Goal: Task Accomplishment & Management: Use online tool/utility

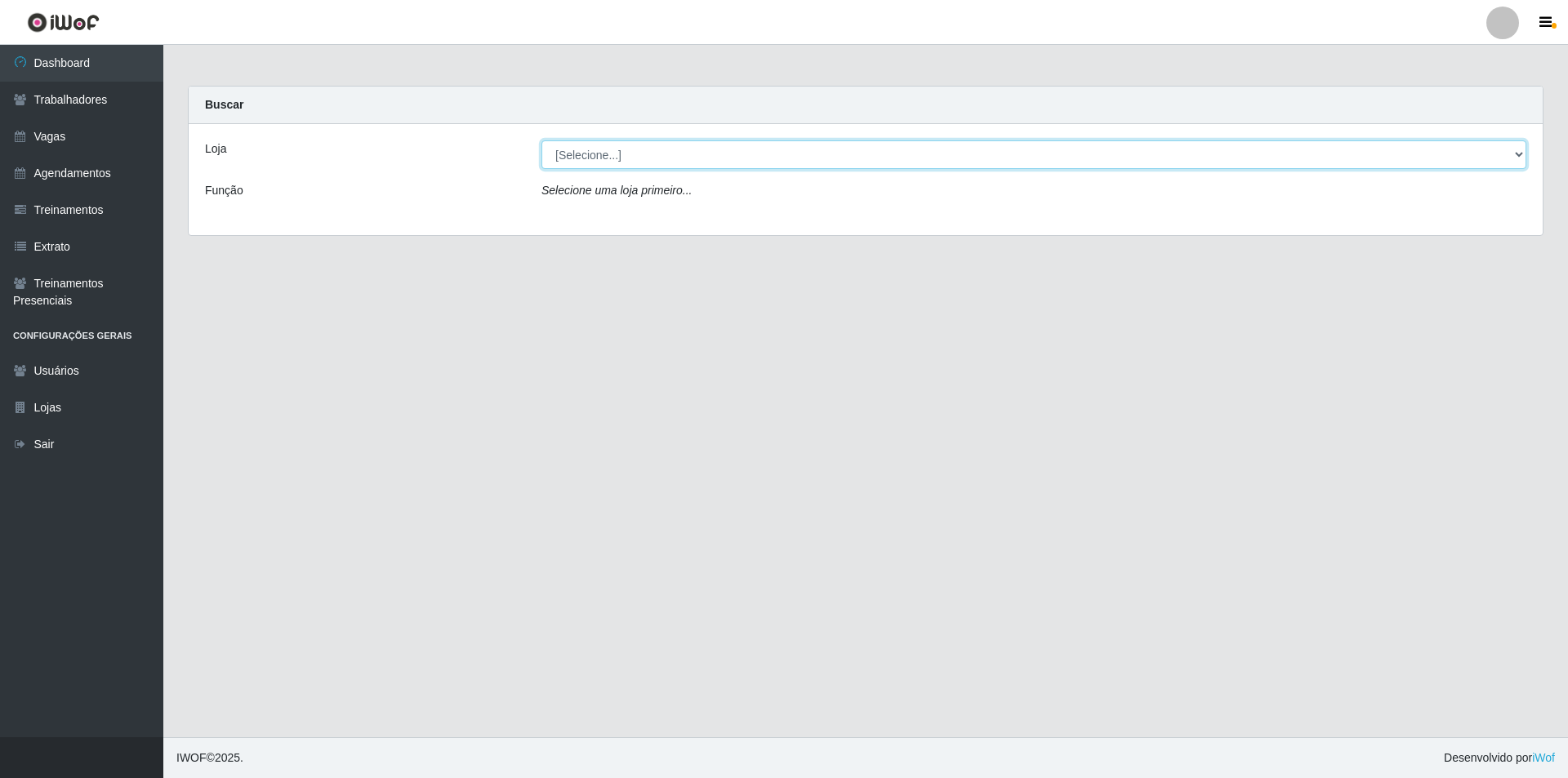
click at [562, 158] on select "[Selecione...] Pizza Nostra" at bounding box center [1033, 155] width 985 height 29
select select "337"
click at [541, 140] on select "[Selecione...] Pizza Nostra" at bounding box center [1033, 155] width 985 height 29
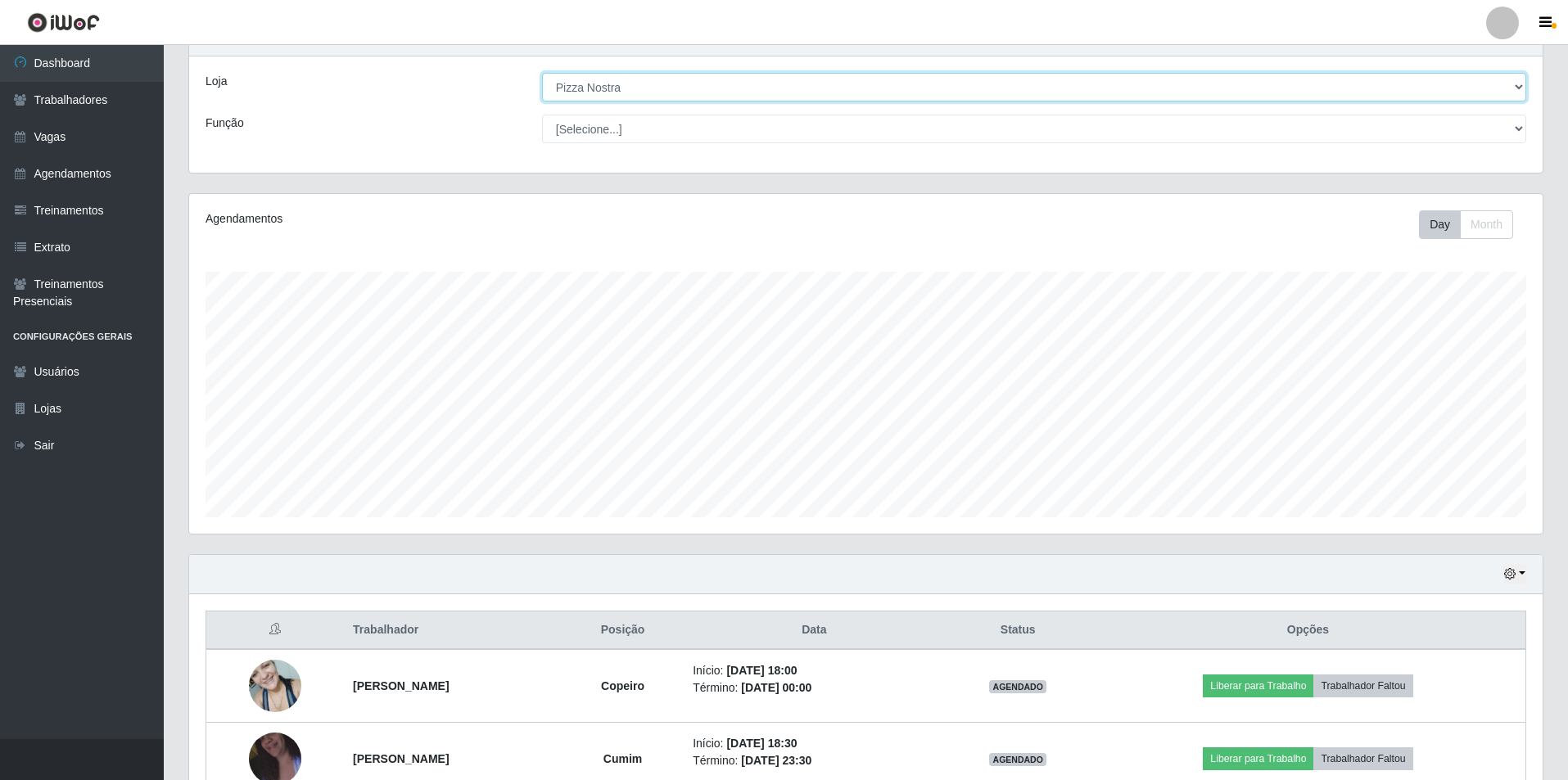
scroll to position [161, 0]
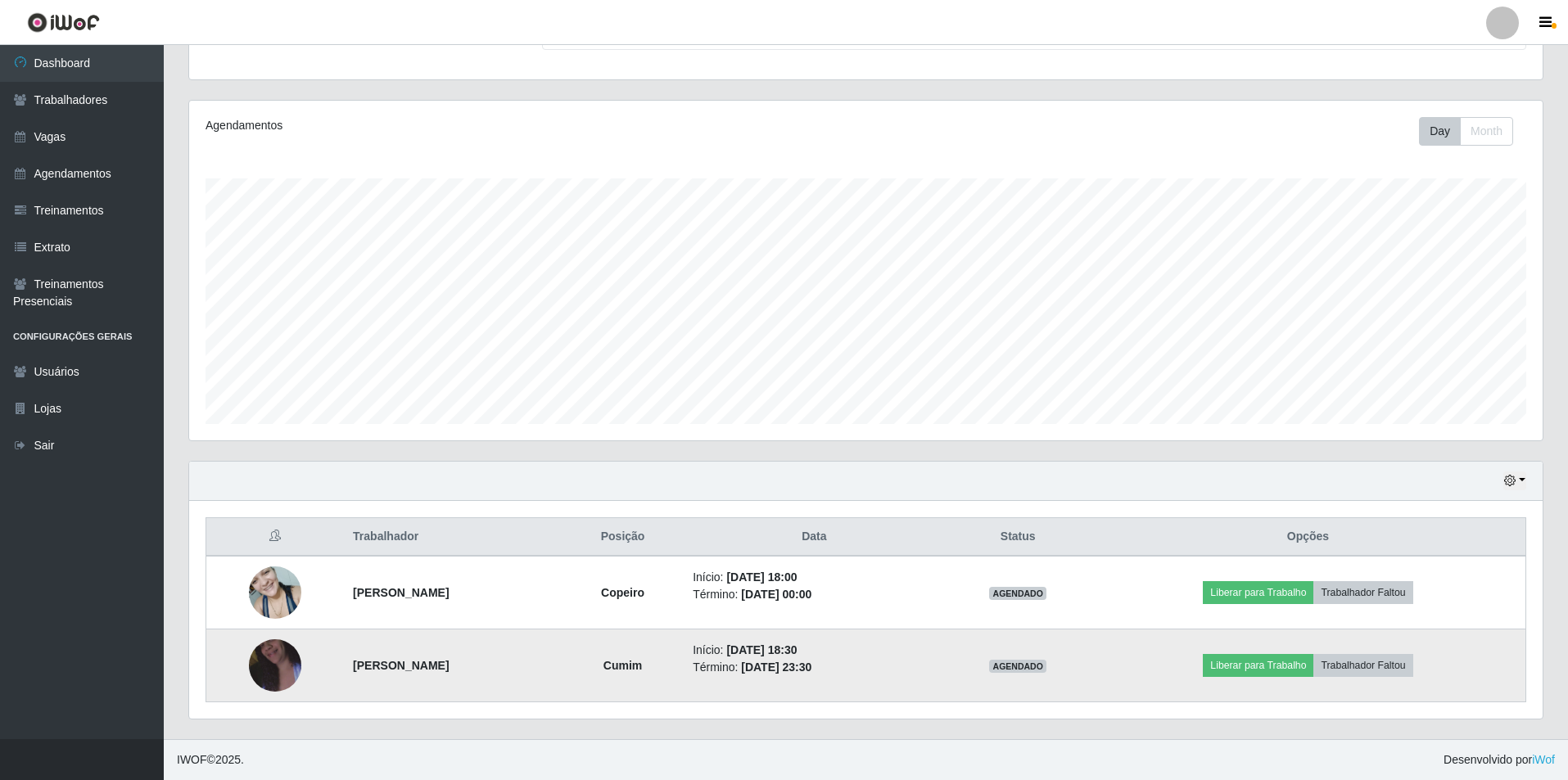
click at [280, 660] on img at bounding box center [275, 665] width 53 height 93
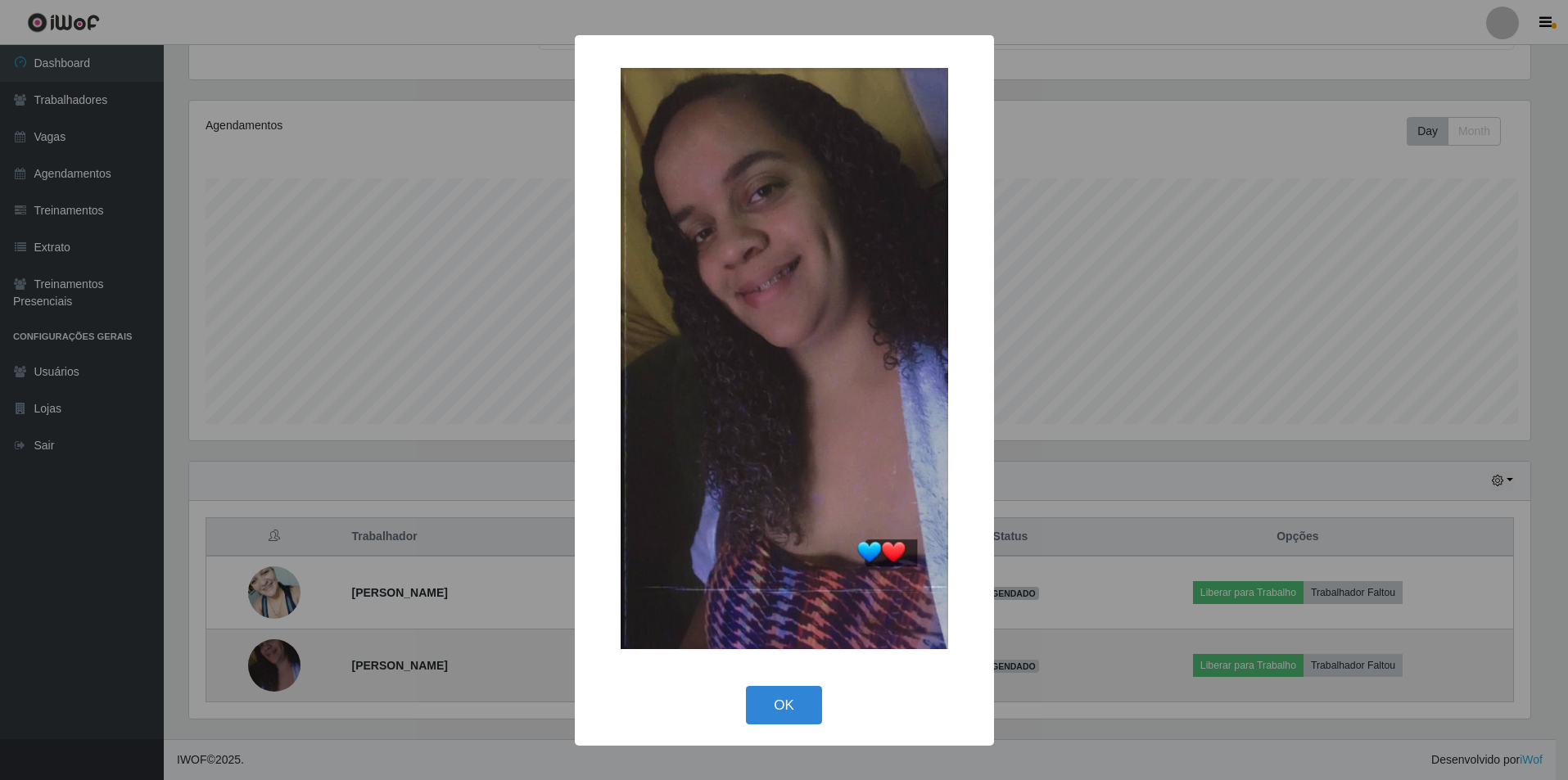
scroll to position [340, 1345]
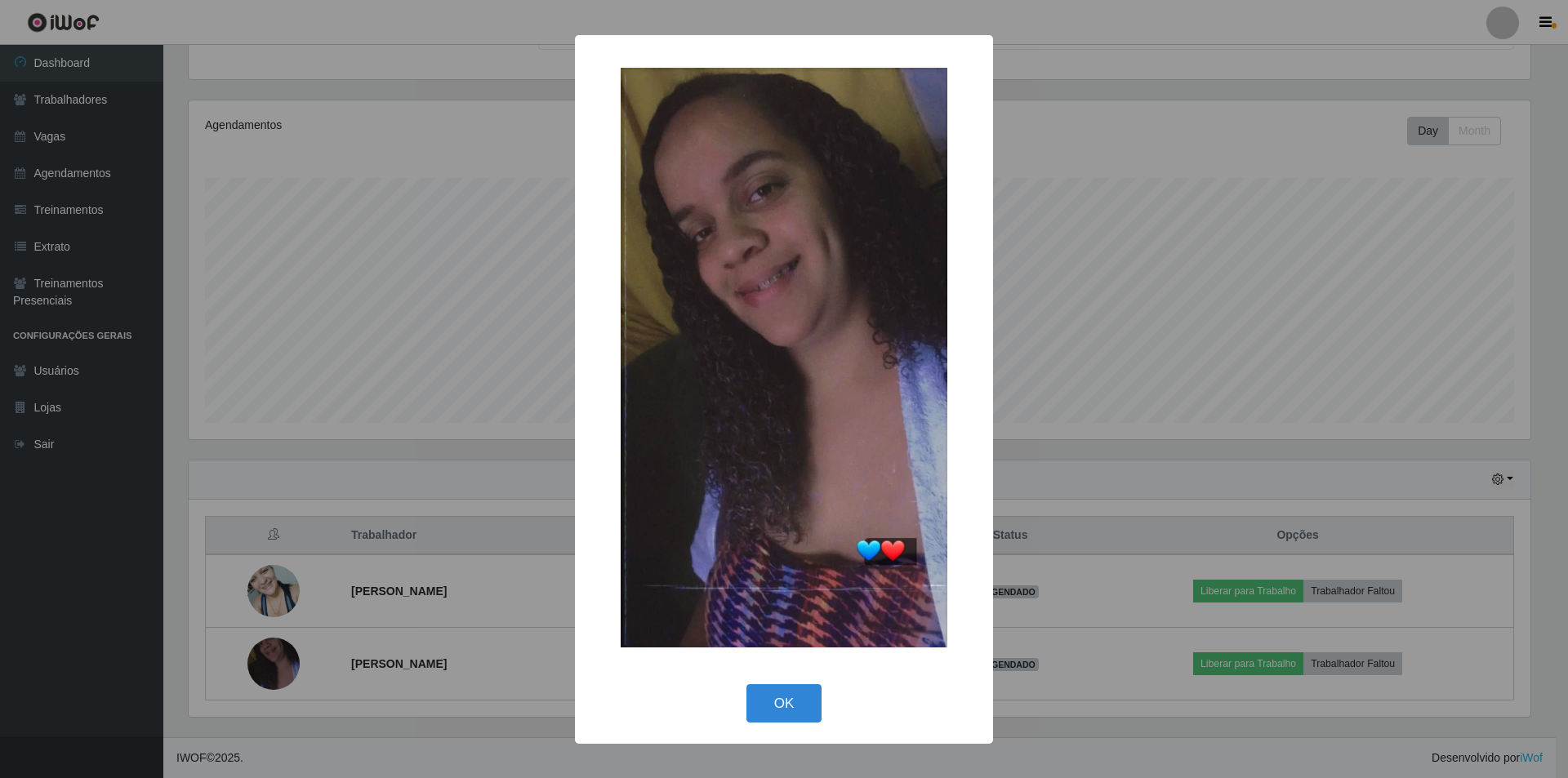
click at [279, 653] on div "× OK Cancel" at bounding box center [784, 389] width 1568 height 778
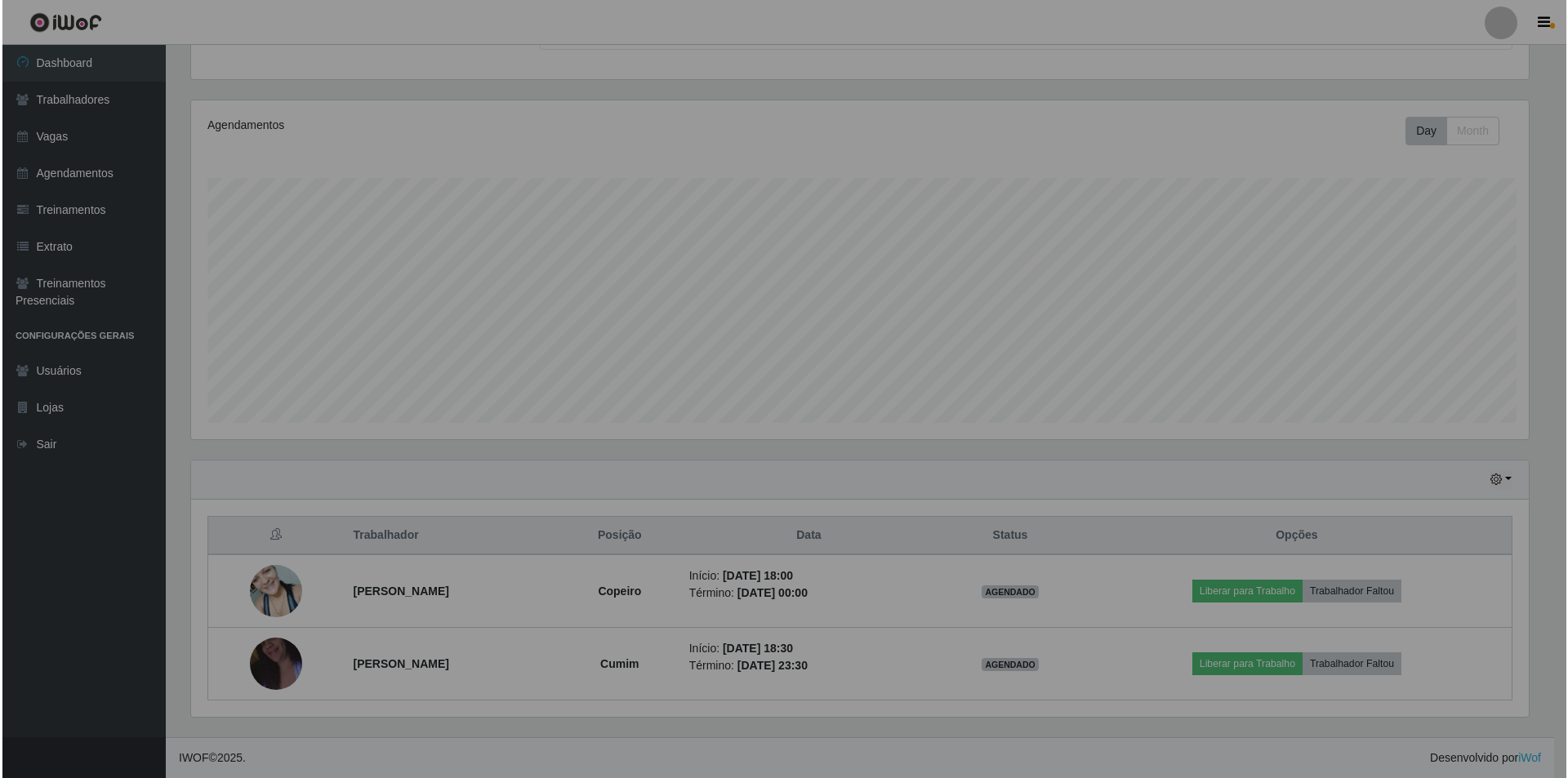
scroll to position [339, 1350]
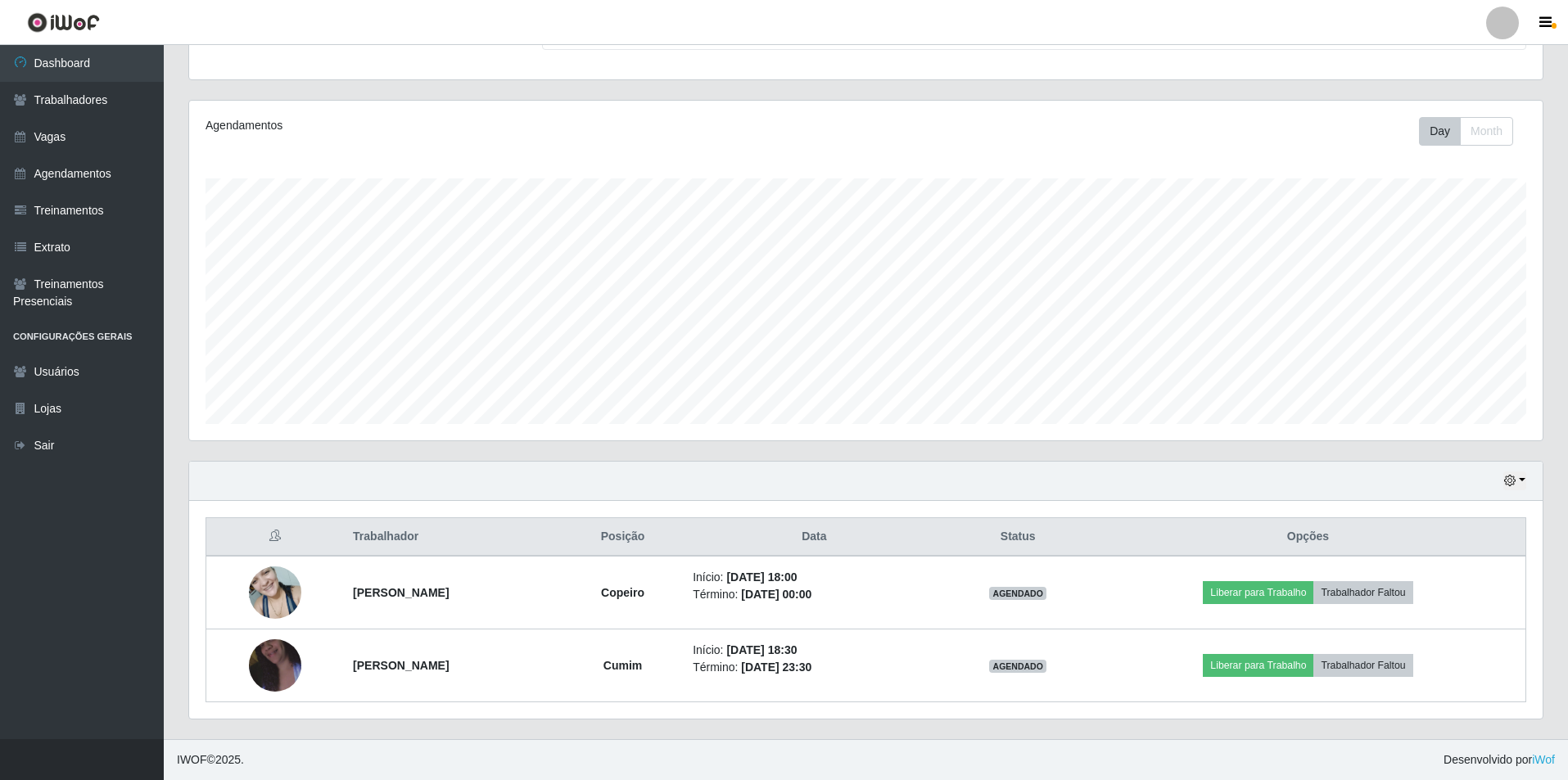
click at [1193, 44] on header "Perfil Alterar Senha Sair" at bounding box center [784, 22] width 1568 height 45
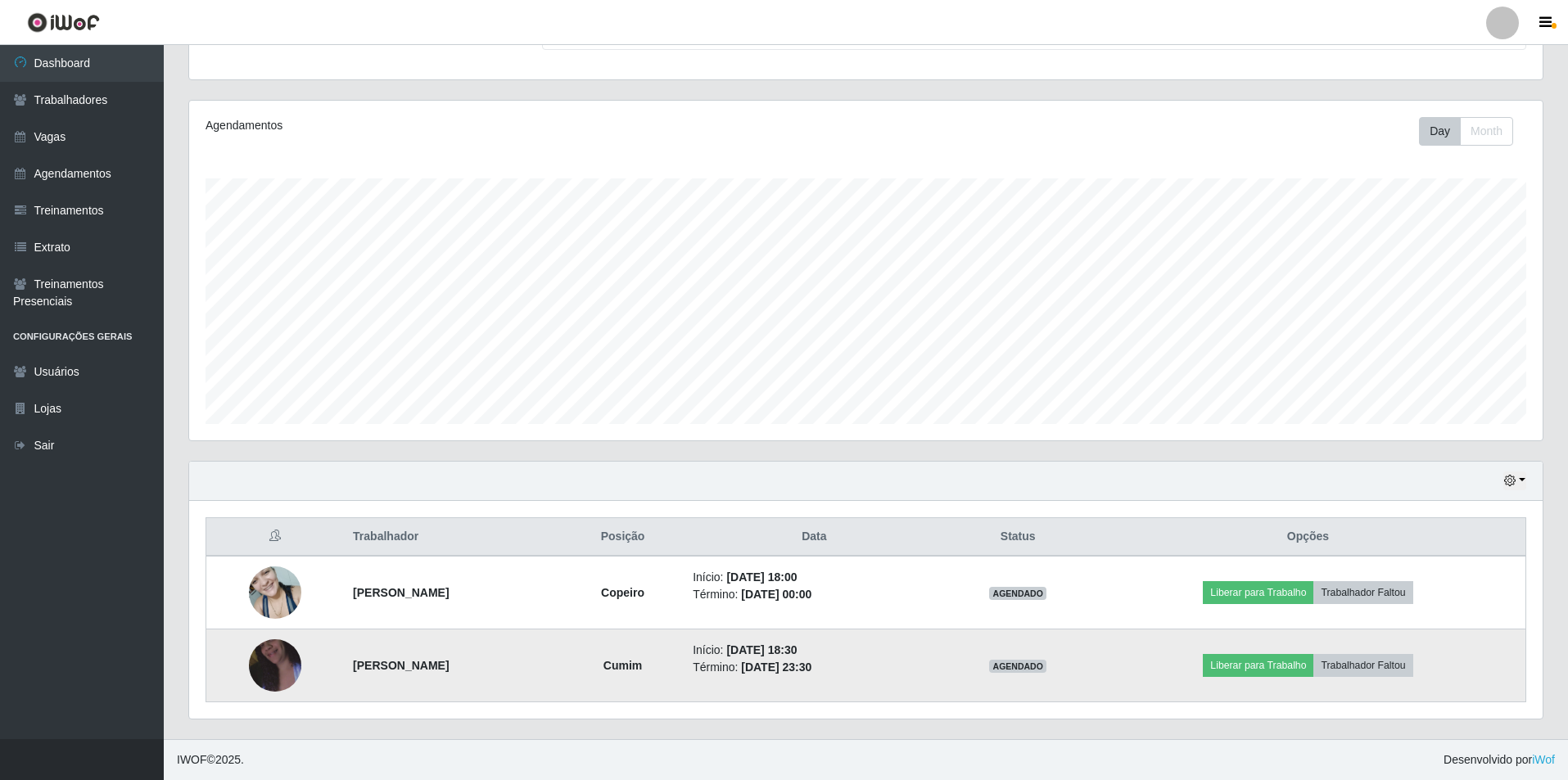
click at [280, 679] on img at bounding box center [275, 665] width 53 height 93
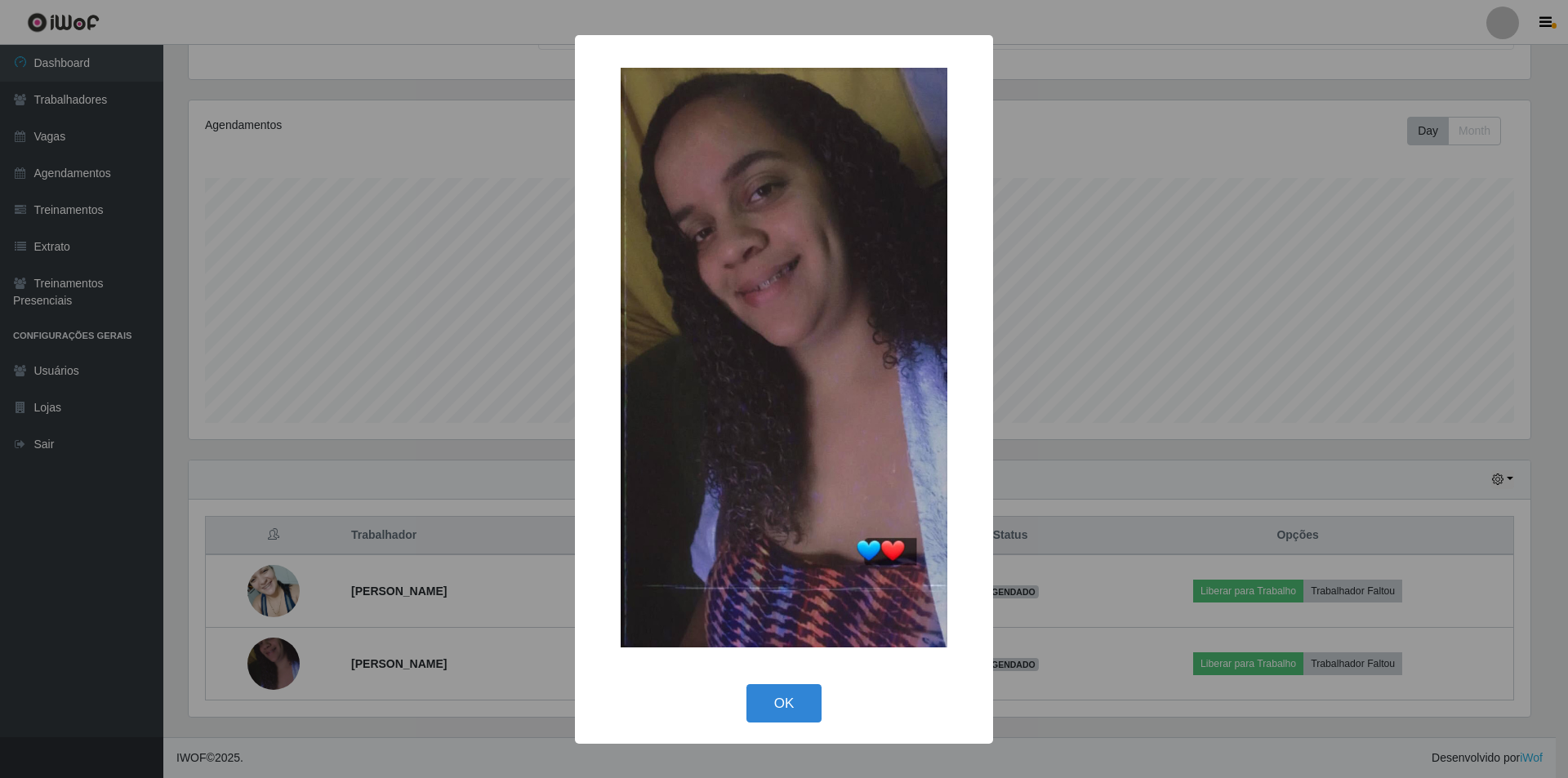
click at [307, 409] on div "× OK Cancel" at bounding box center [784, 389] width 1568 height 778
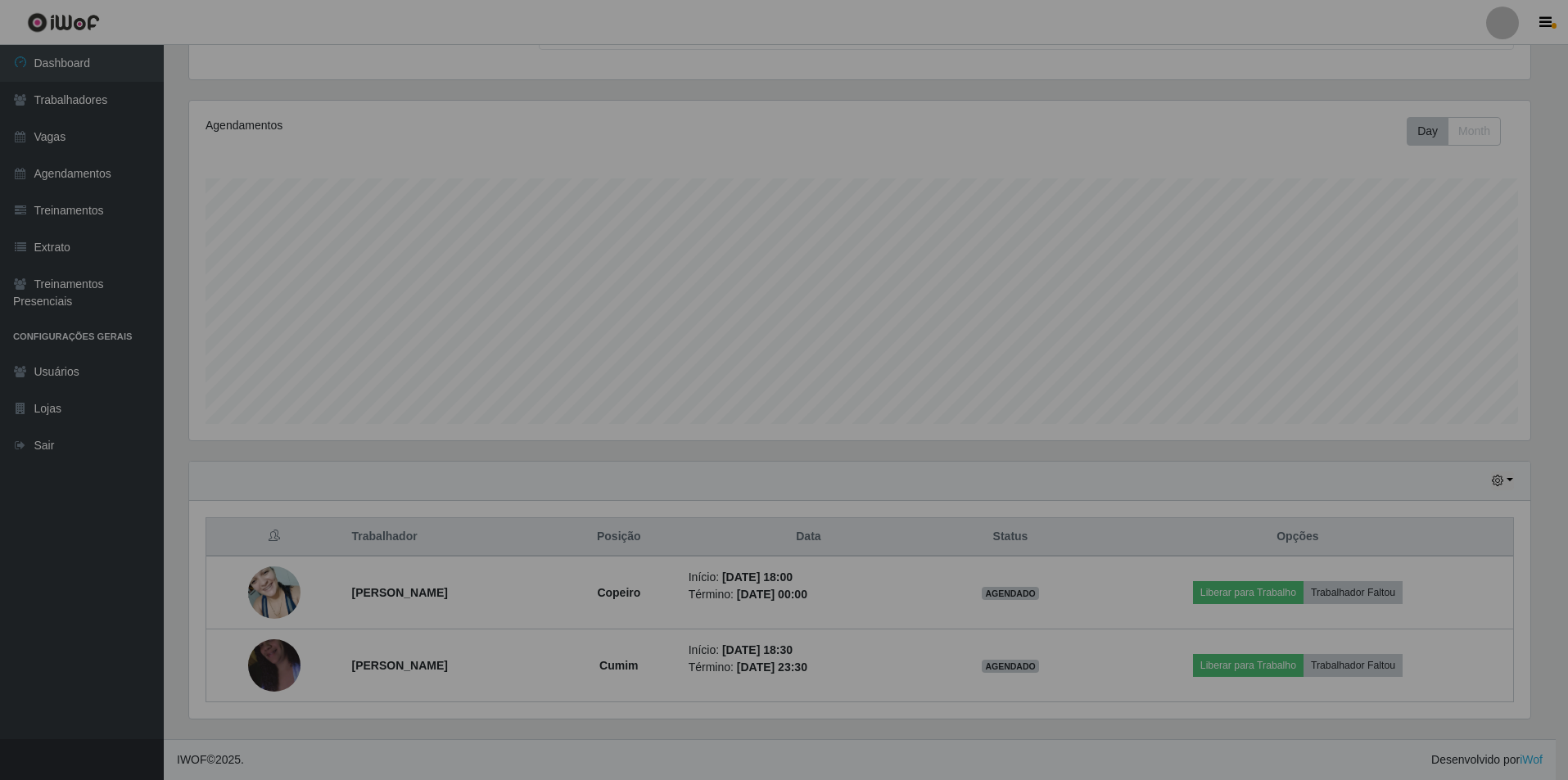
scroll to position [340, 1354]
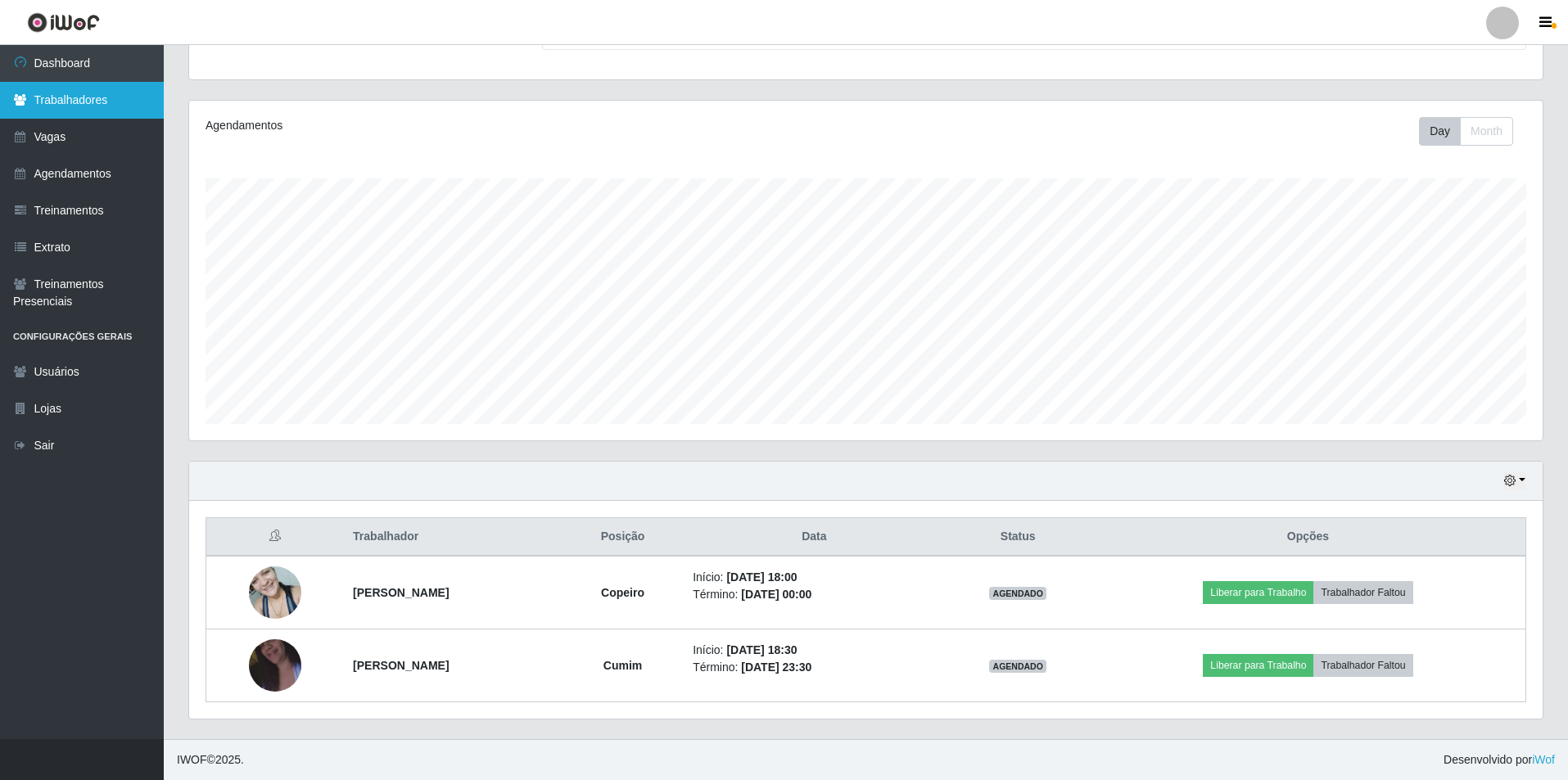
click at [102, 104] on link "Trabalhadores" at bounding box center [81, 100] width 164 height 36
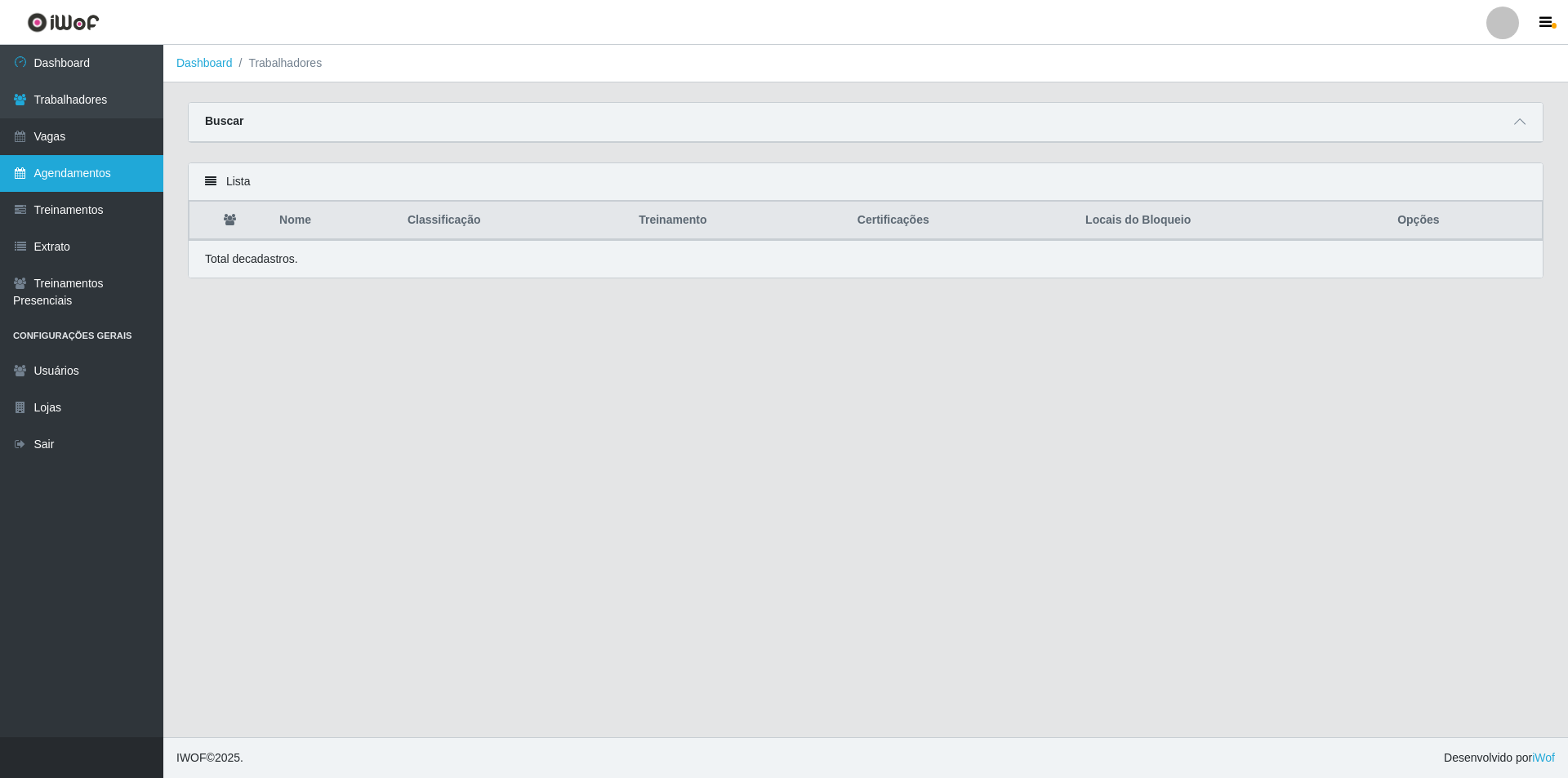
click at [96, 160] on link "Agendamentos" at bounding box center [81, 173] width 163 height 36
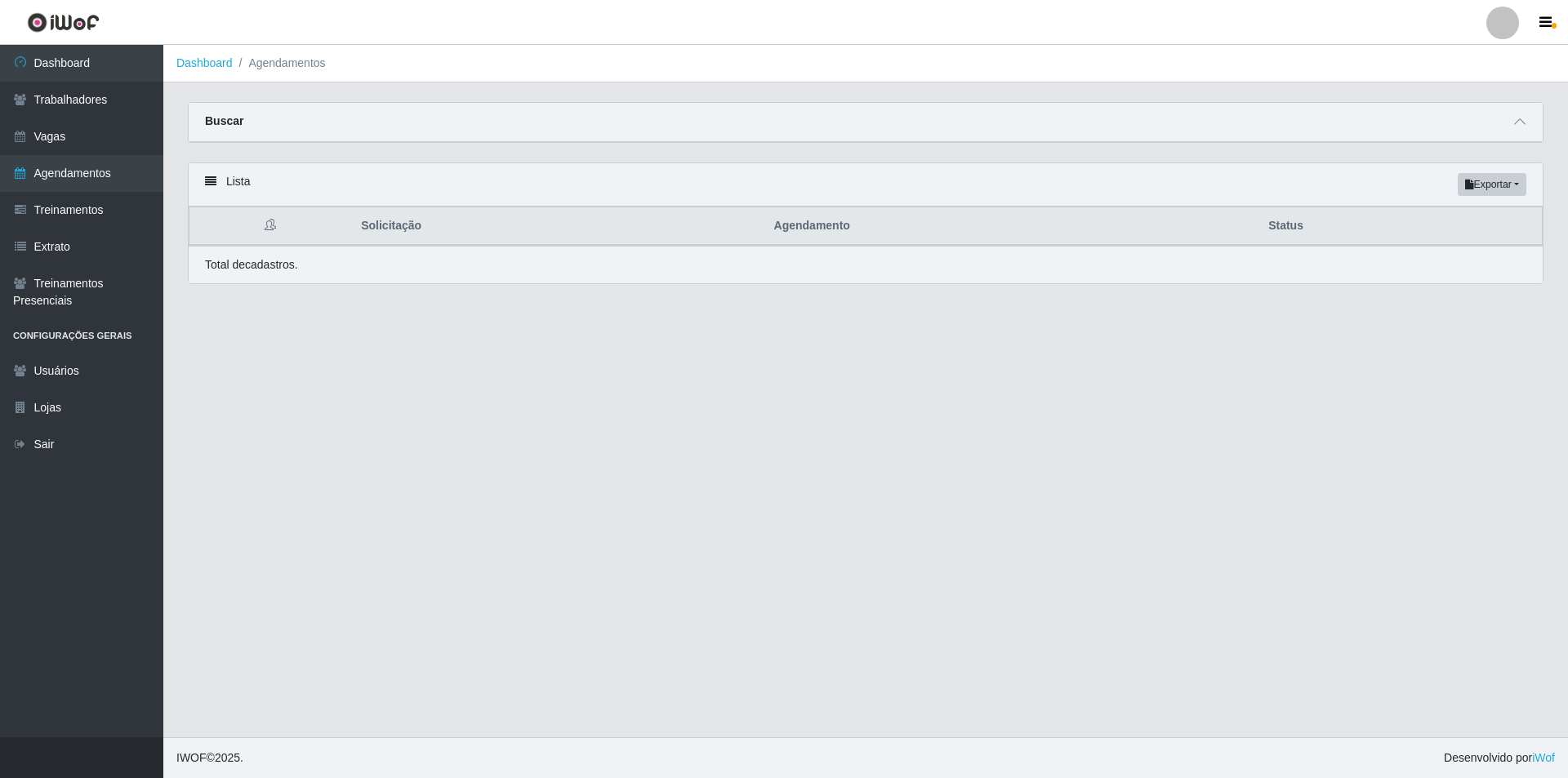
click at [983, 376] on main "Dashboard Agendamentos Carregando... Buscar Início em Término em Status [Seleci…" at bounding box center [865, 390] width 1405 height 692
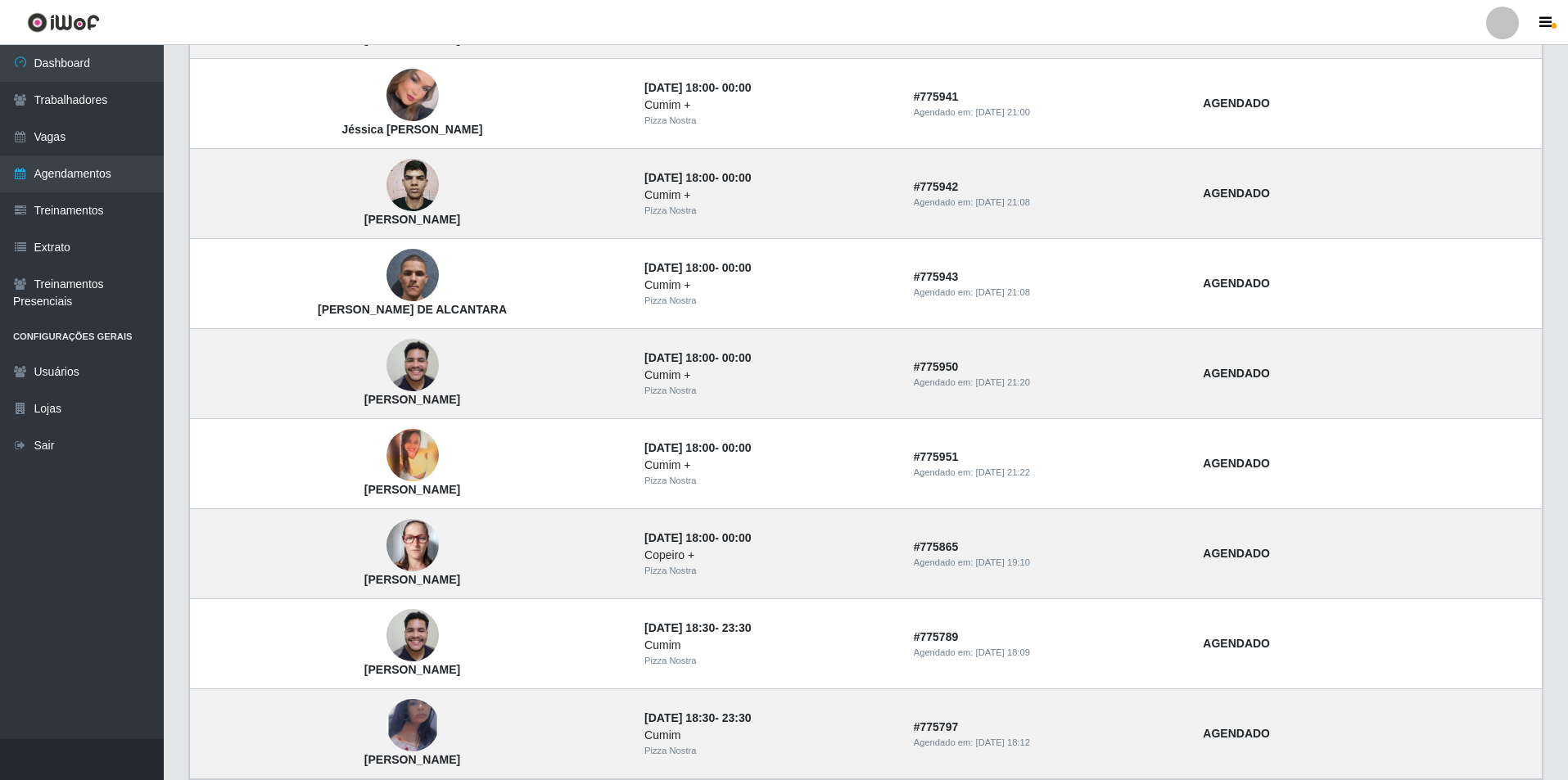
scroll to position [901, 0]
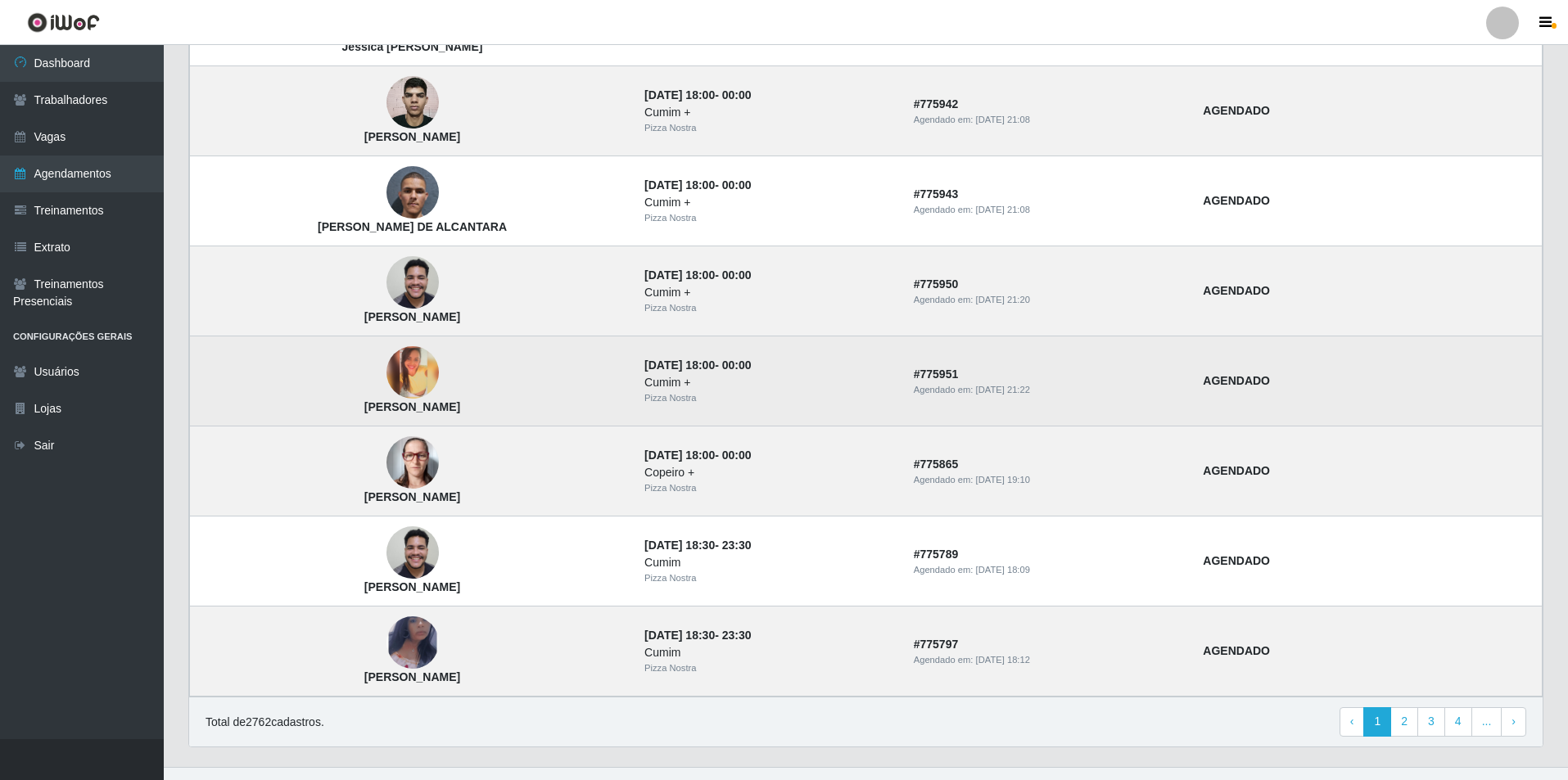
click at [459, 371] on td "[PERSON_NAME]" at bounding box center [412, 381] width 445 height 90
click at [438, 371] on img at bounding box center [413, 372] width 53 height 53
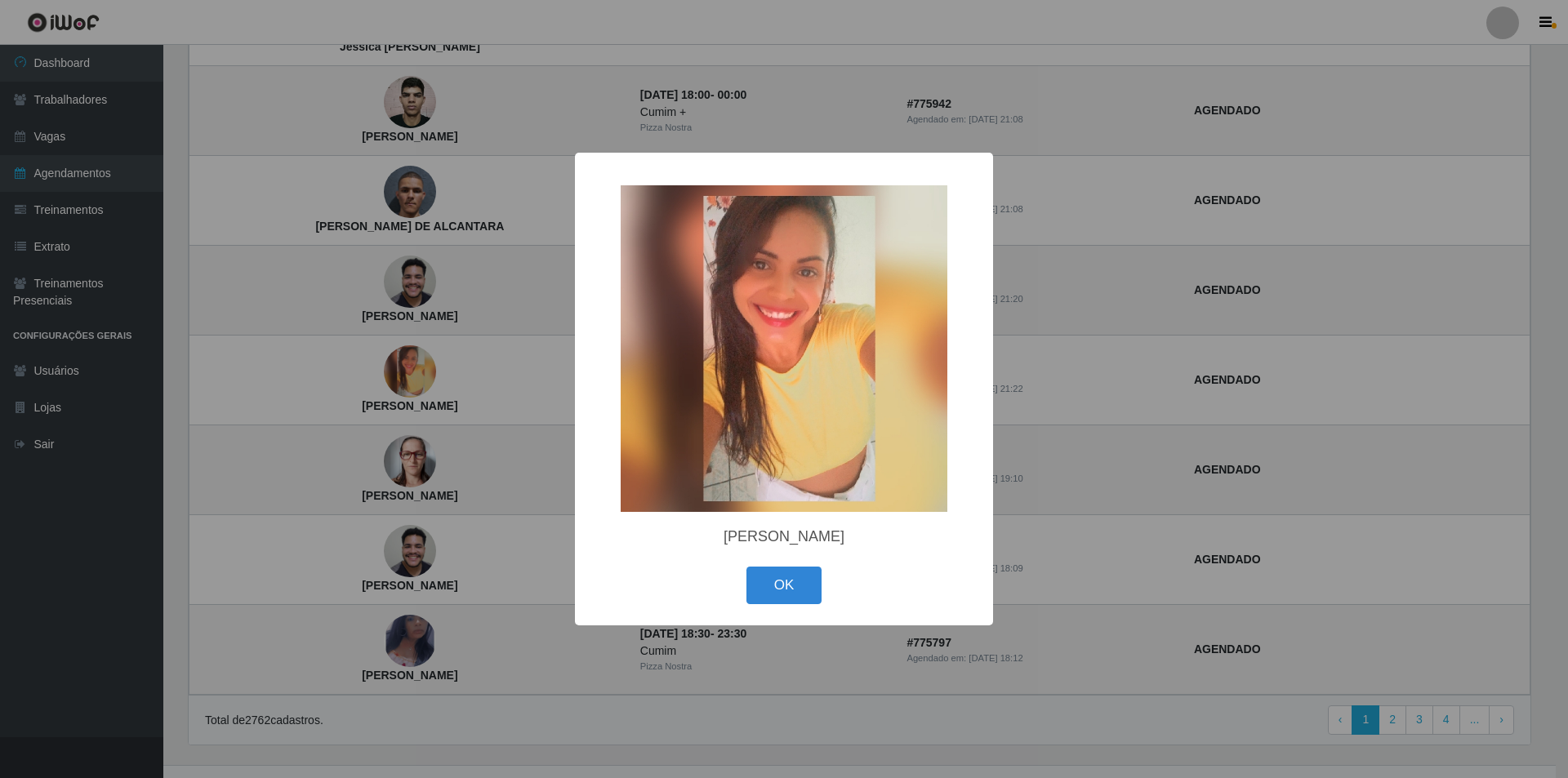
click at [362, 314] on div "× Fabiana Tavares Nascimento OK Cancel" at bounding box center [784, 389] width 1568 height 778
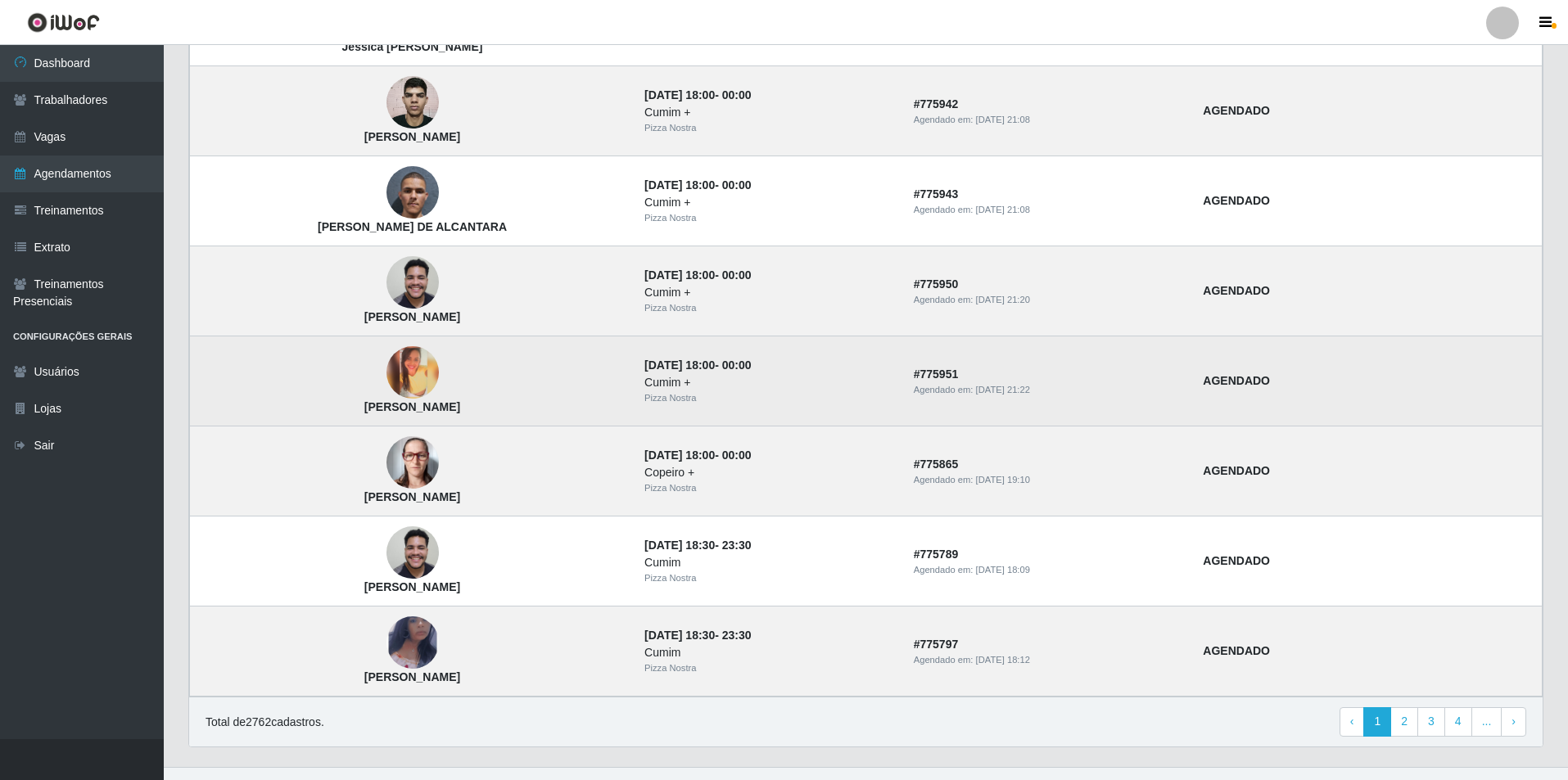
click at [421, 364] on img at bounding box center [413, 372] width 53 height 53
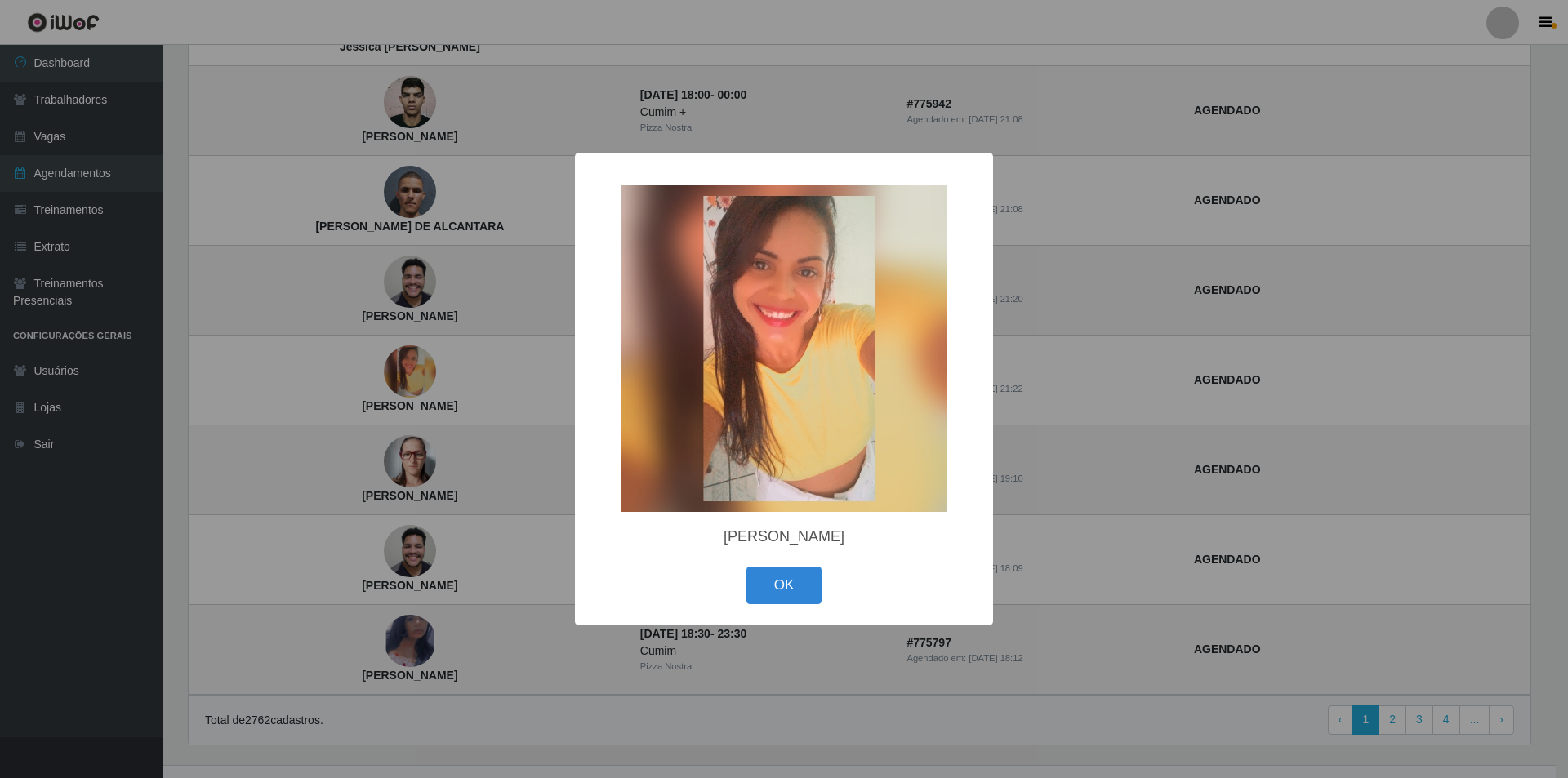
click at [350, 358] on div "× Fabiana Tavares Nascimento OK Cancel" at bounding box center [784, 389] width 1568 height 778
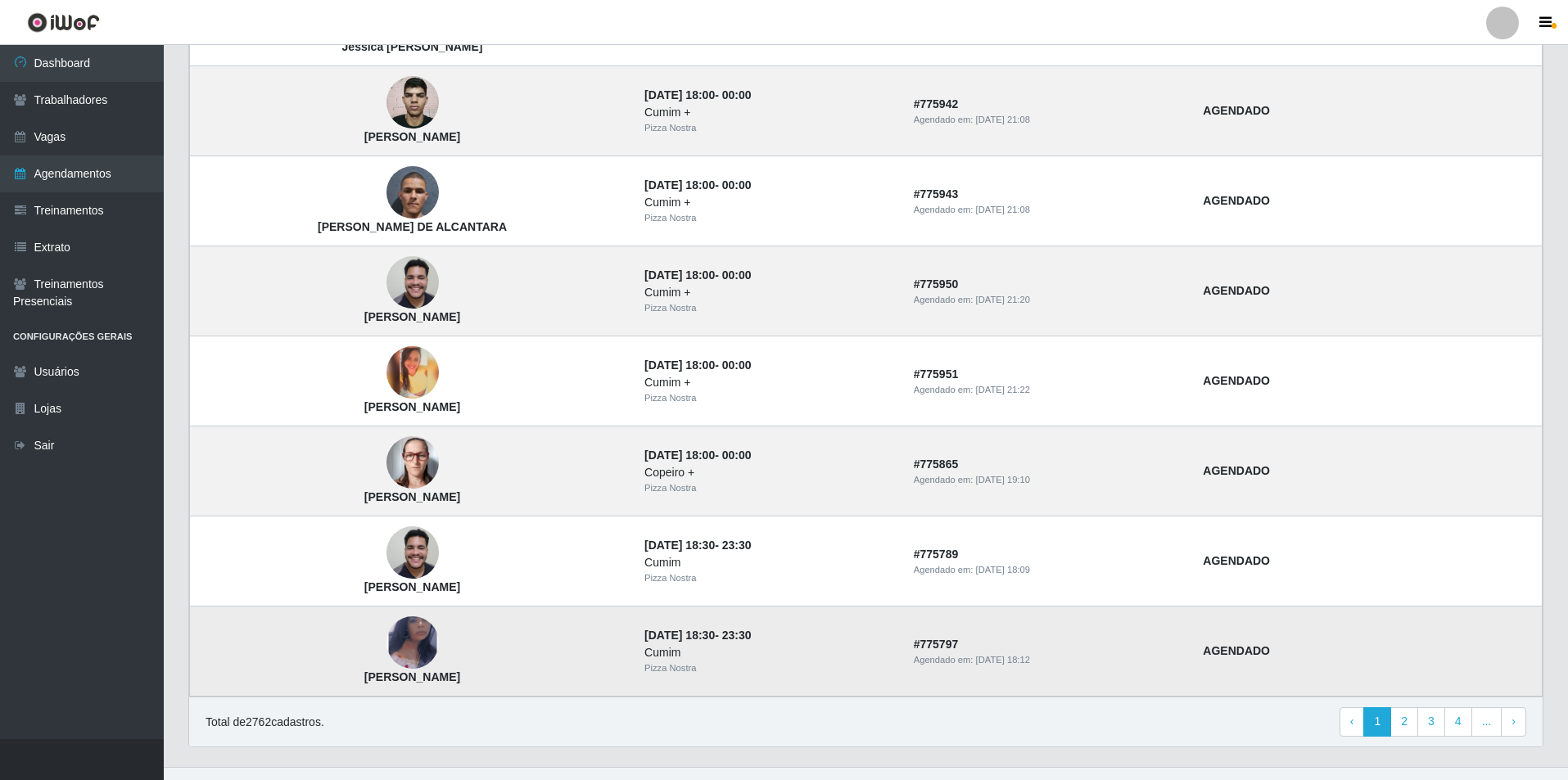
click at [431, 639] on img at bounding box center [413, 642] width 53 height 85
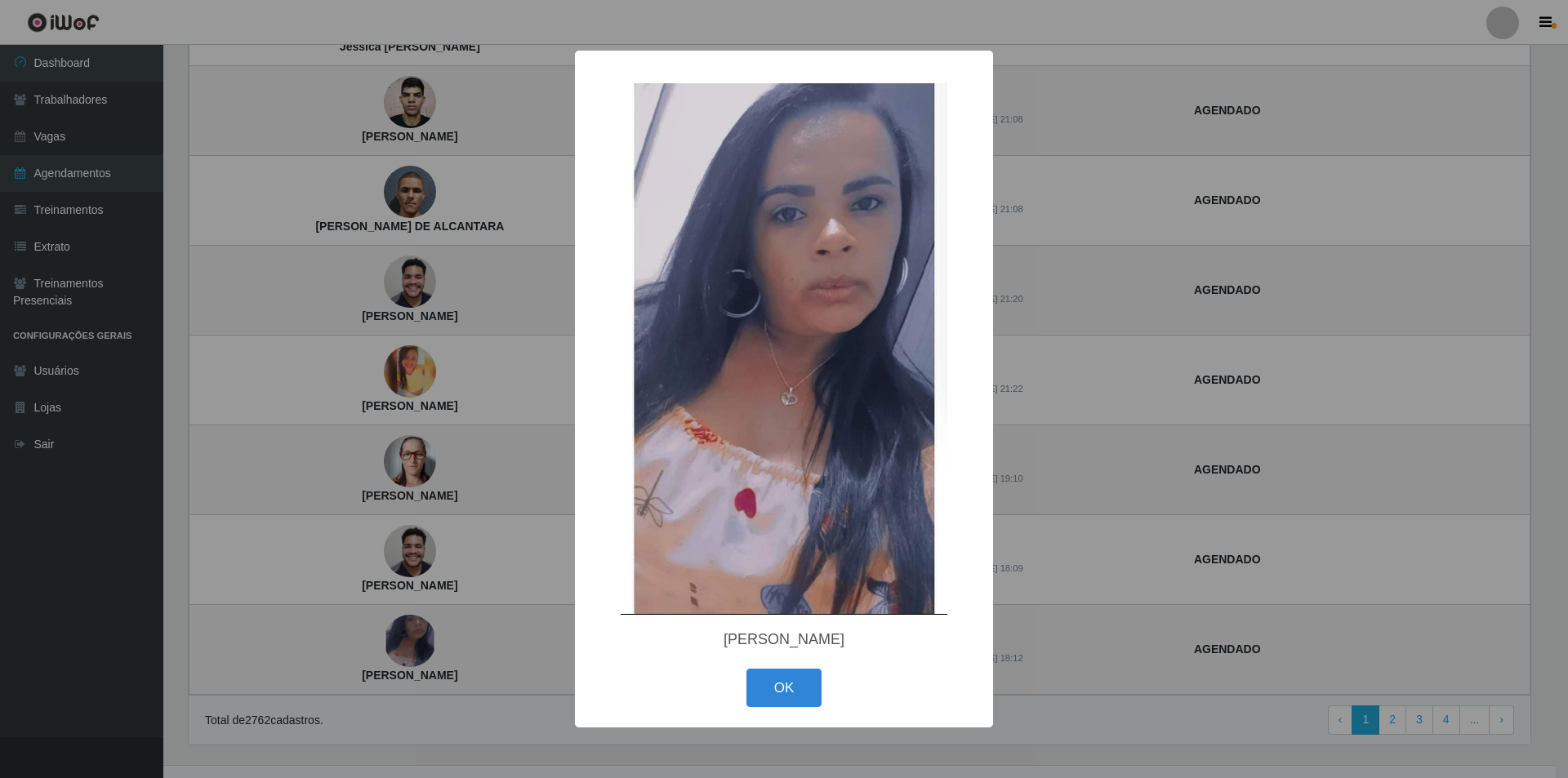
click at [366, 474] on div "× Liliane Americo da Silva OK Cancel" at bounding box center [784, 389] width 1568 height 778
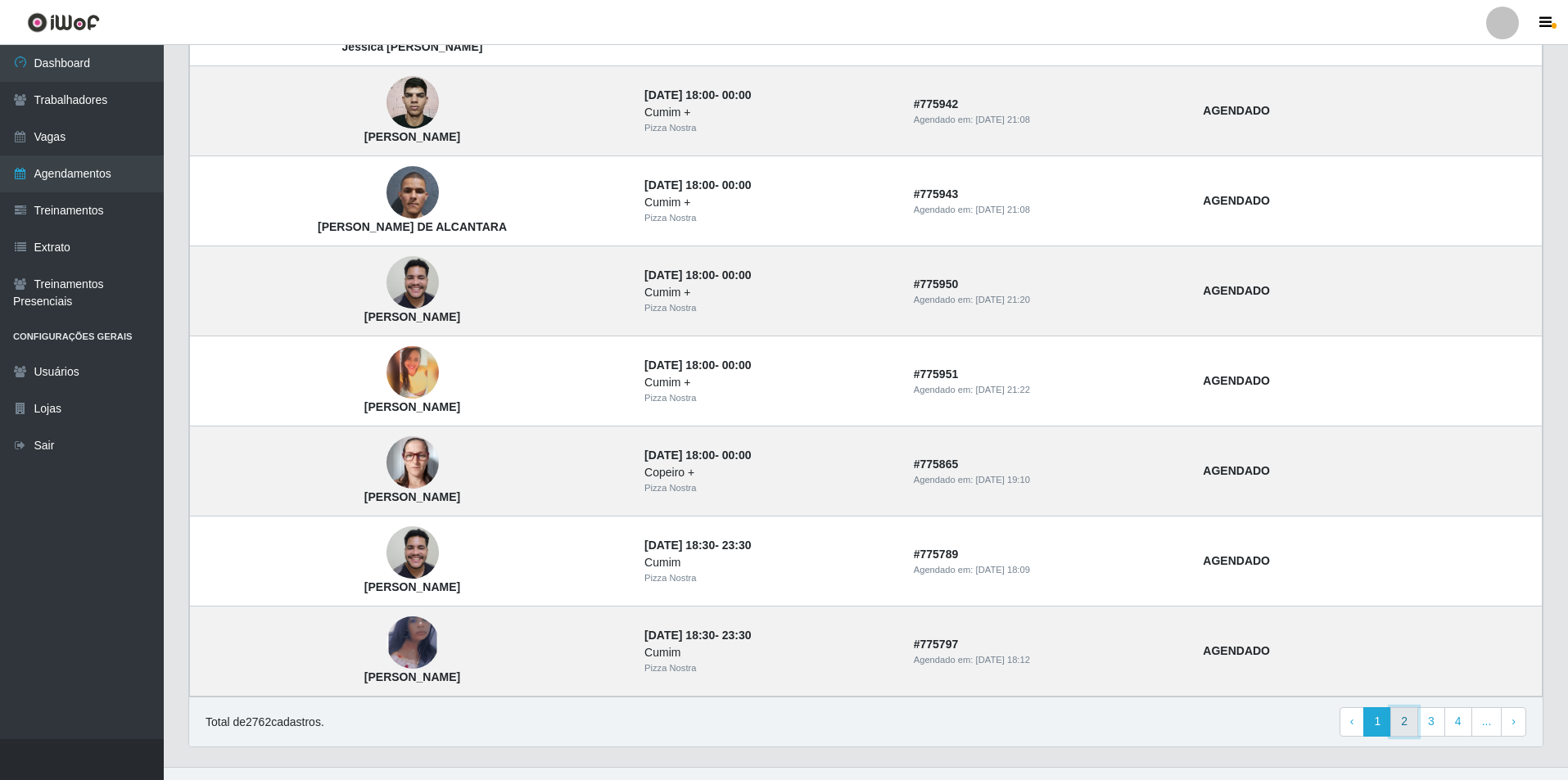
click at [1411, 723] on link "2" at bounding box center [1403, 722] width 28 height 30
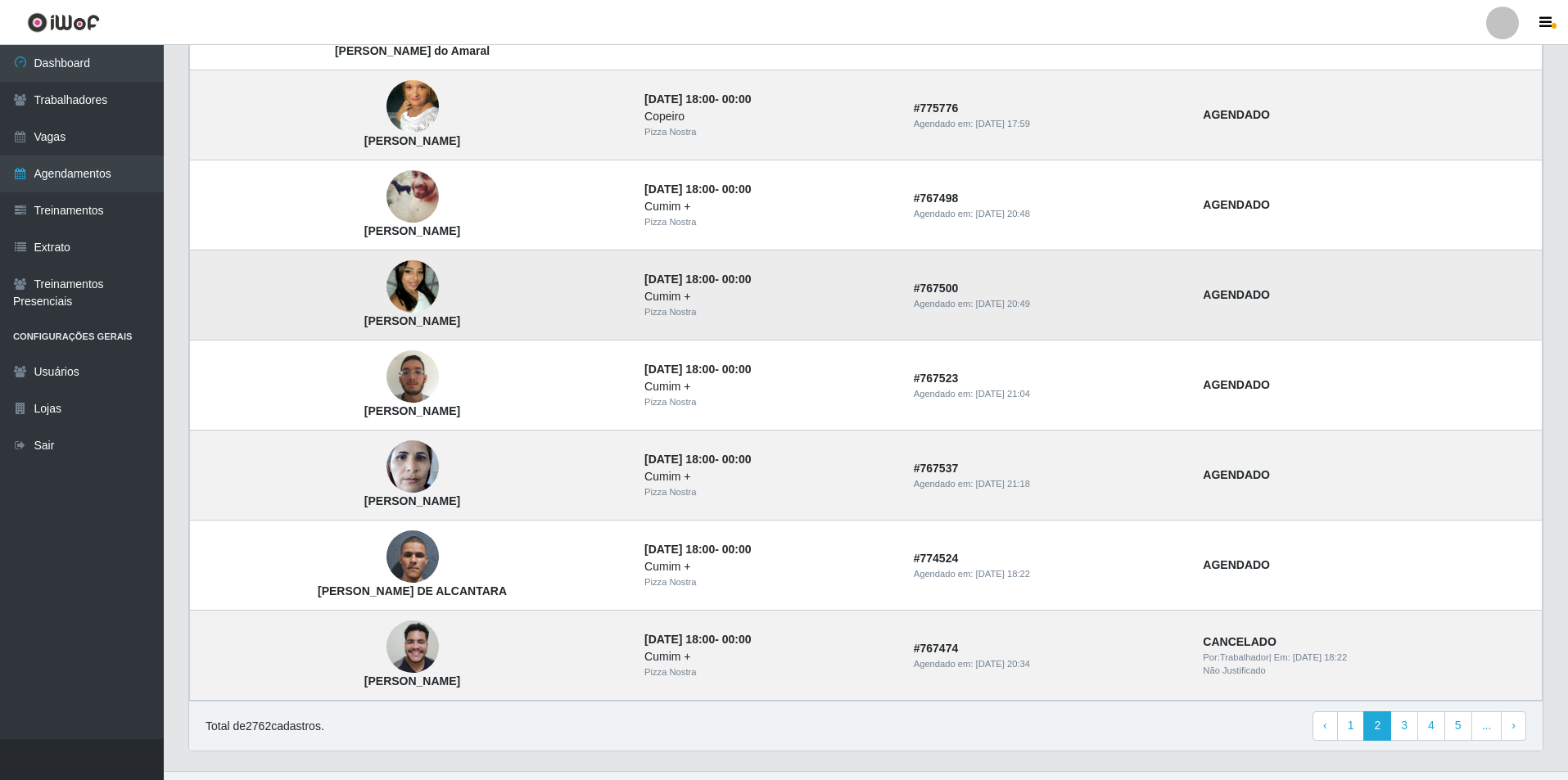
scroll to position [901, 0]
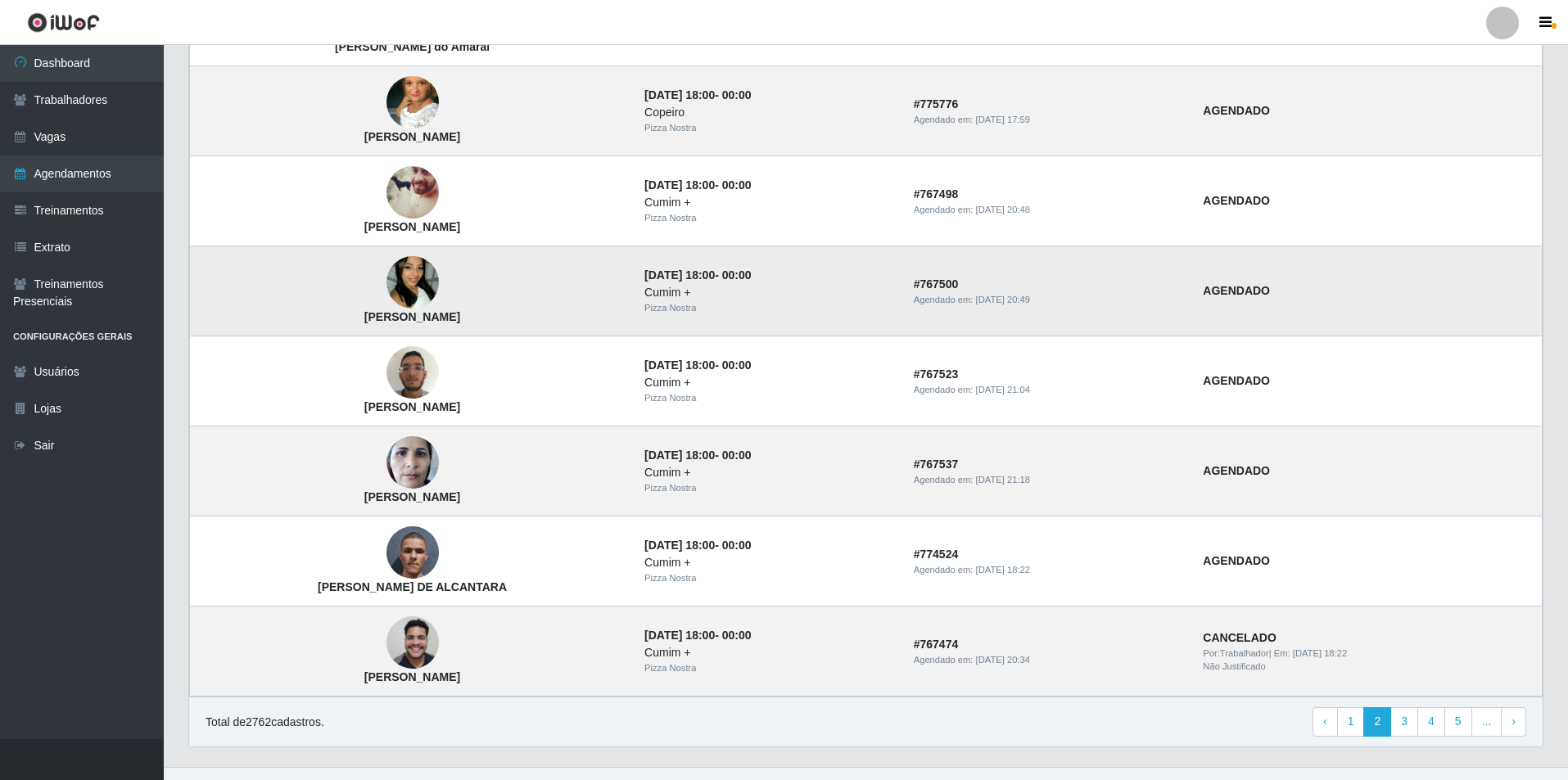
click at [437, 282] on img at bounding box center [413, 282] width 53 height 93
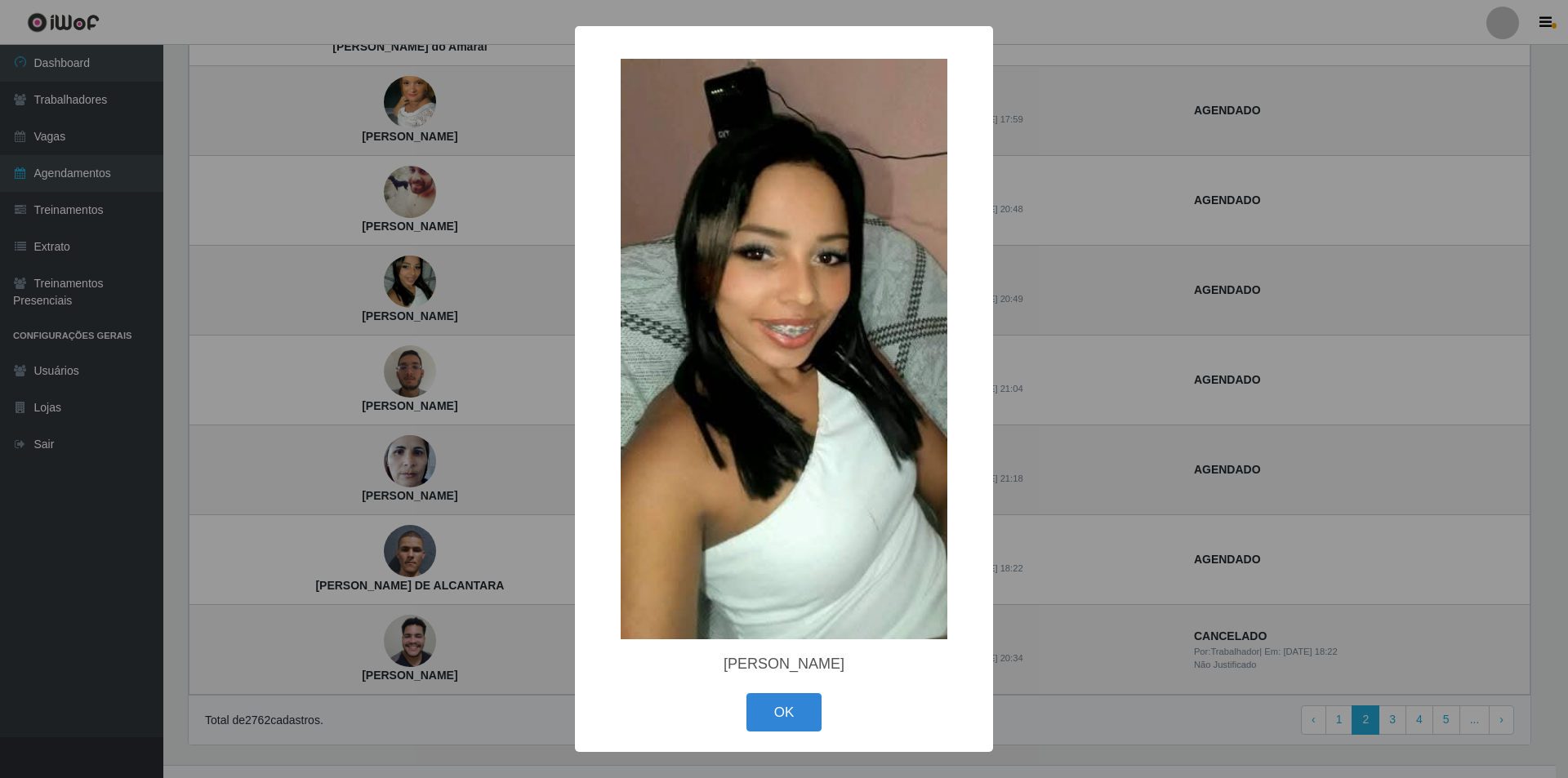
click at [378, 227] on div "× [PERSON_NAME] OK Cancel" at bounding box center [784, 389] width 1568 height 778
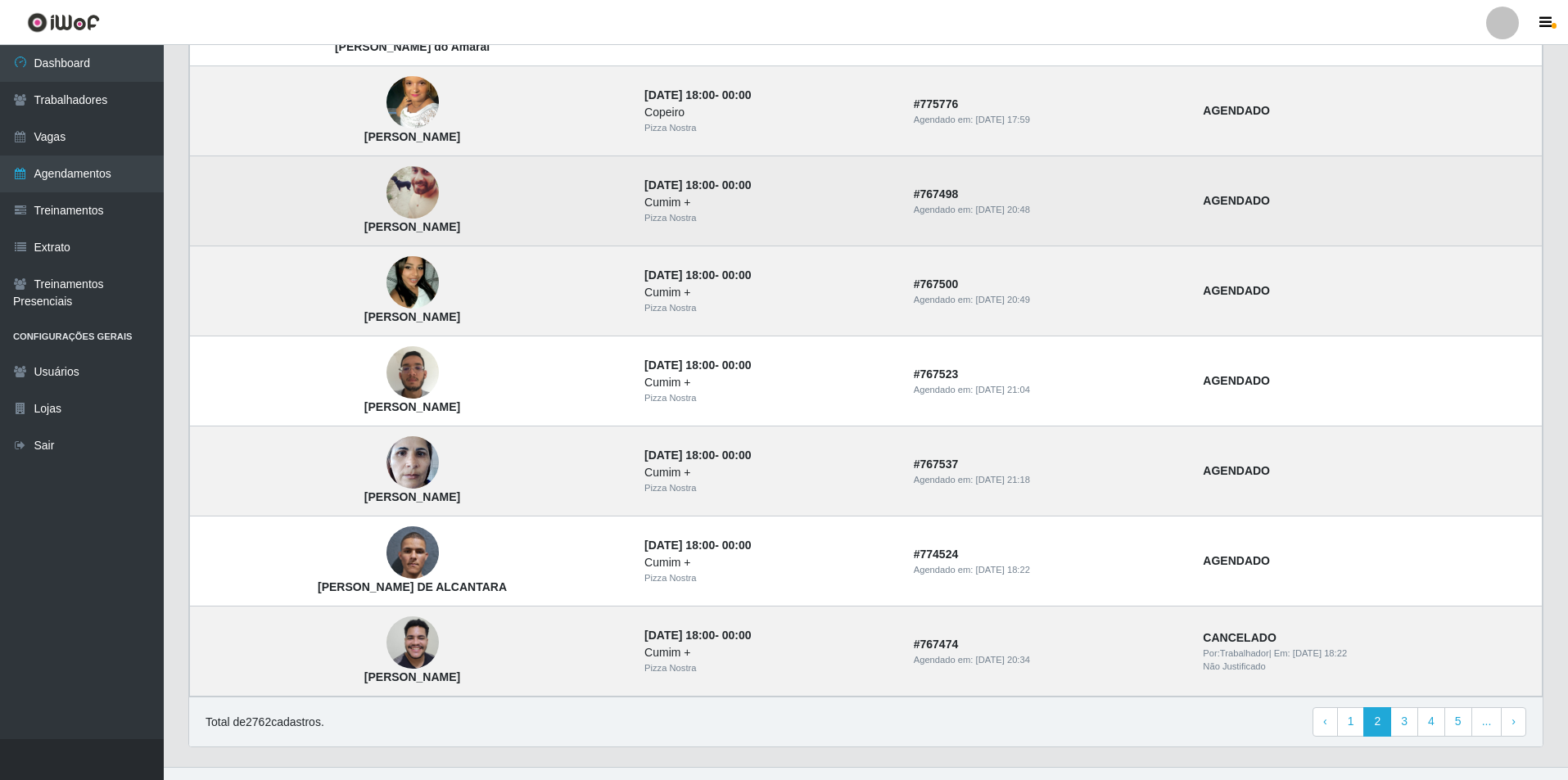
click at [413, 207] on img at bounding box center [413, 192] width 53 height 65
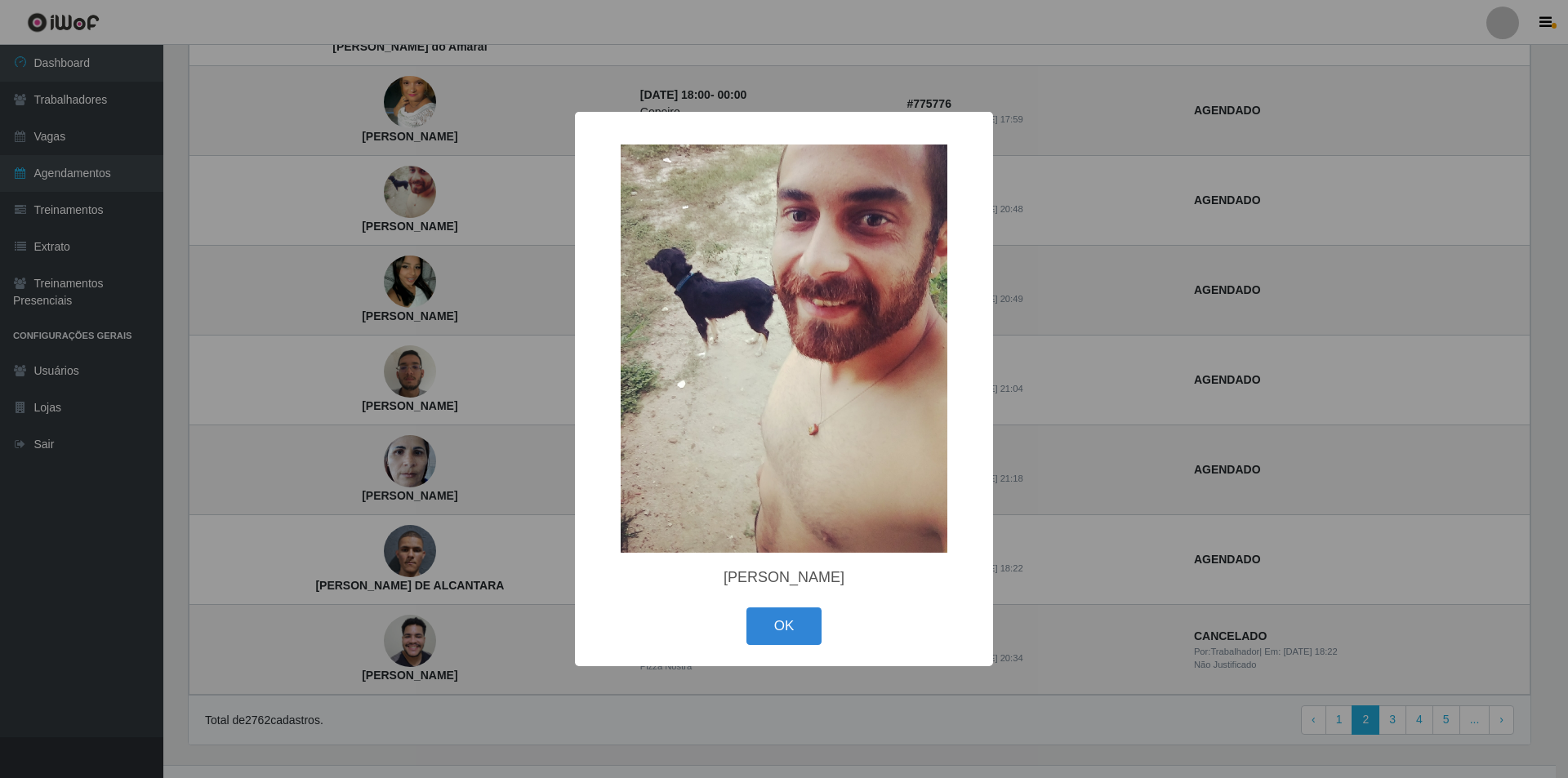
click at [389, 192] on div "× [PERSON_NAME] OK Cancel" at bounding box center [784, 389] width 1568 height 778
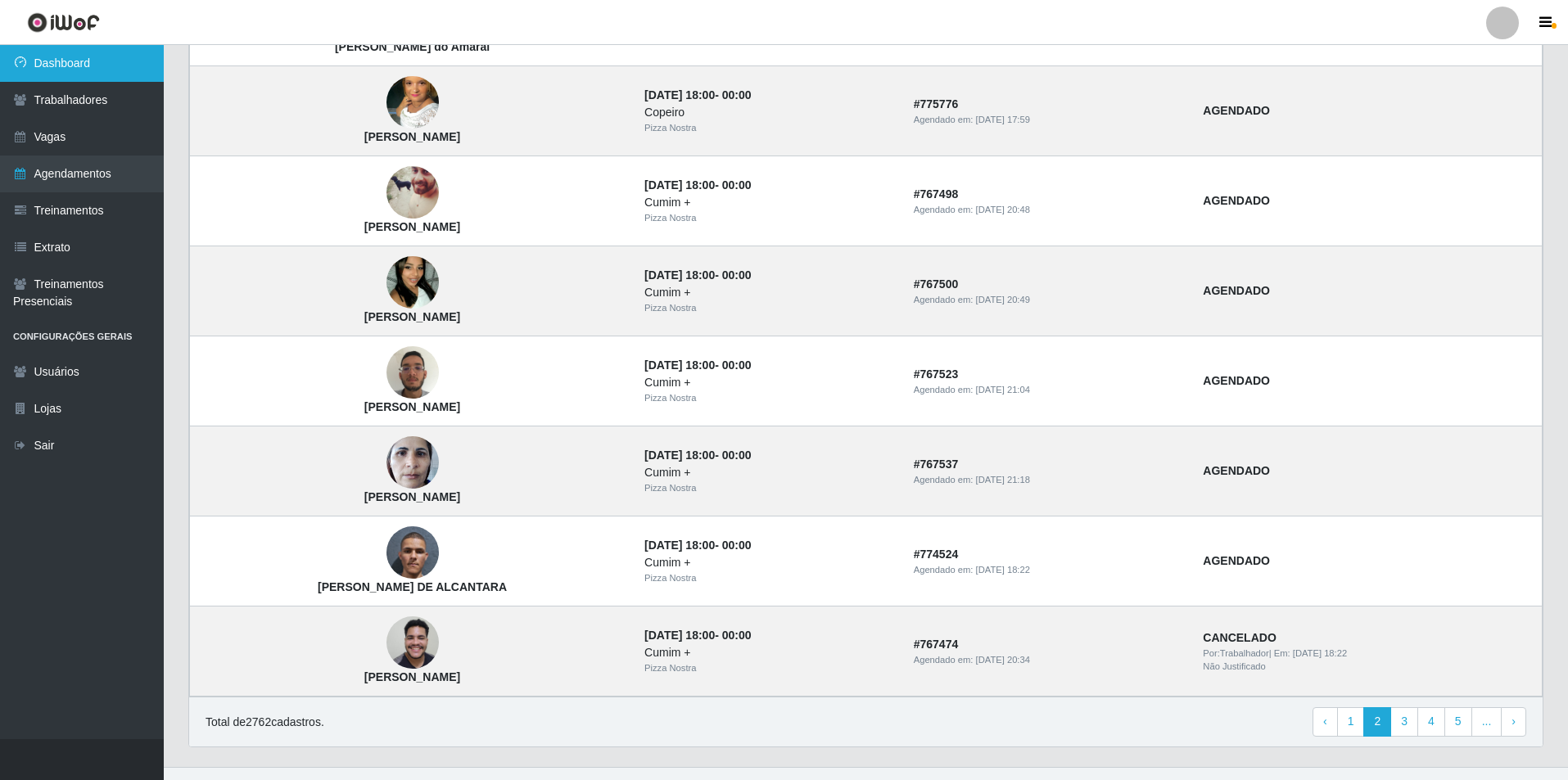
click at [130, 75] on link "Dashboard" at bounding box center [81, 63] width 164 height 36
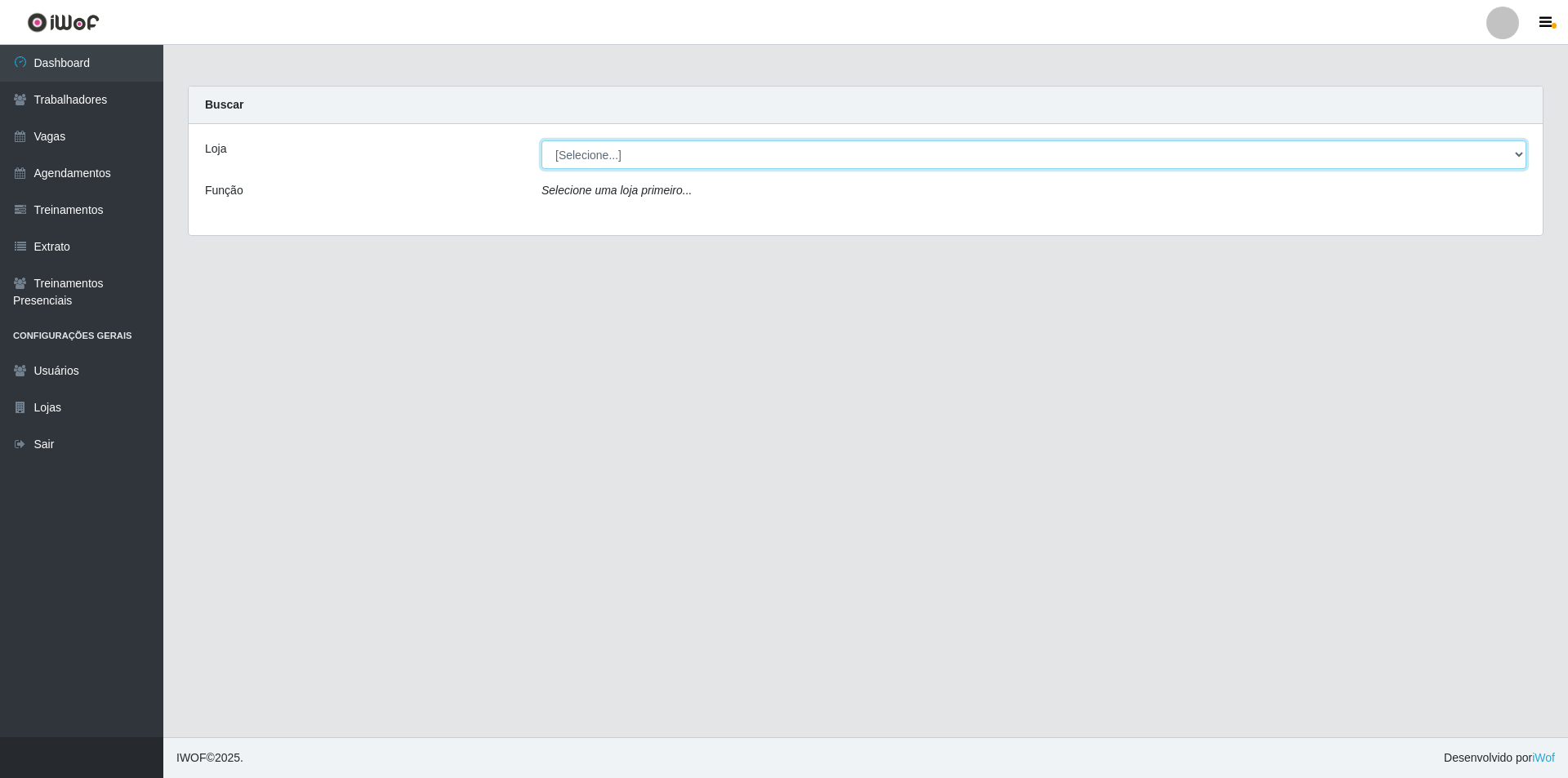
click at [649, 158] on select "[Selecione...] Pizza Nostra" at bounding box center [1033, 155] width 985 height 29
select select "337"
click at [541, 140] on select "[Selecione...] Pizza Nostra" at bounding box center [1033, 155] width 985 height 29
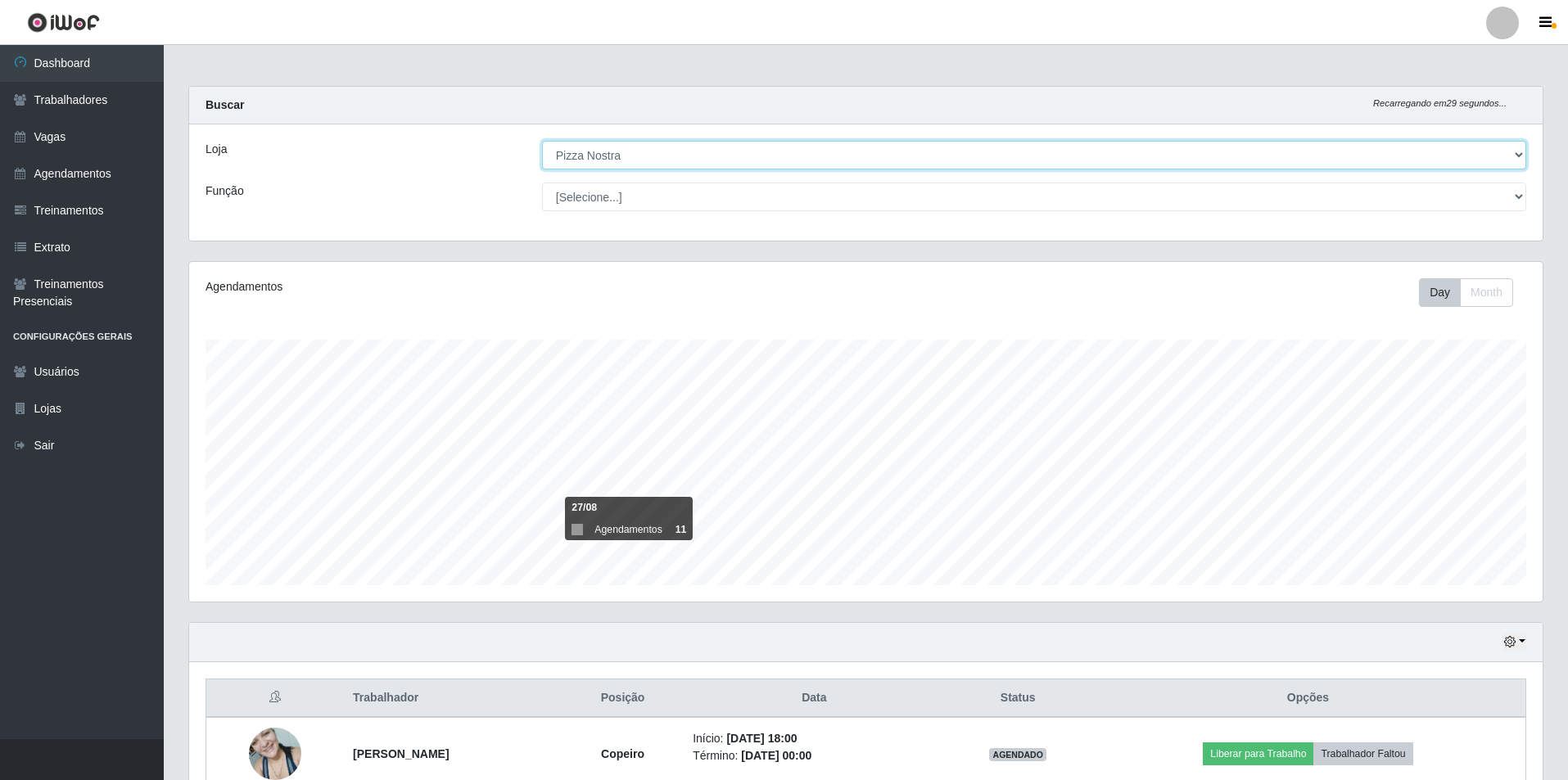
scroll to position [161, 0]
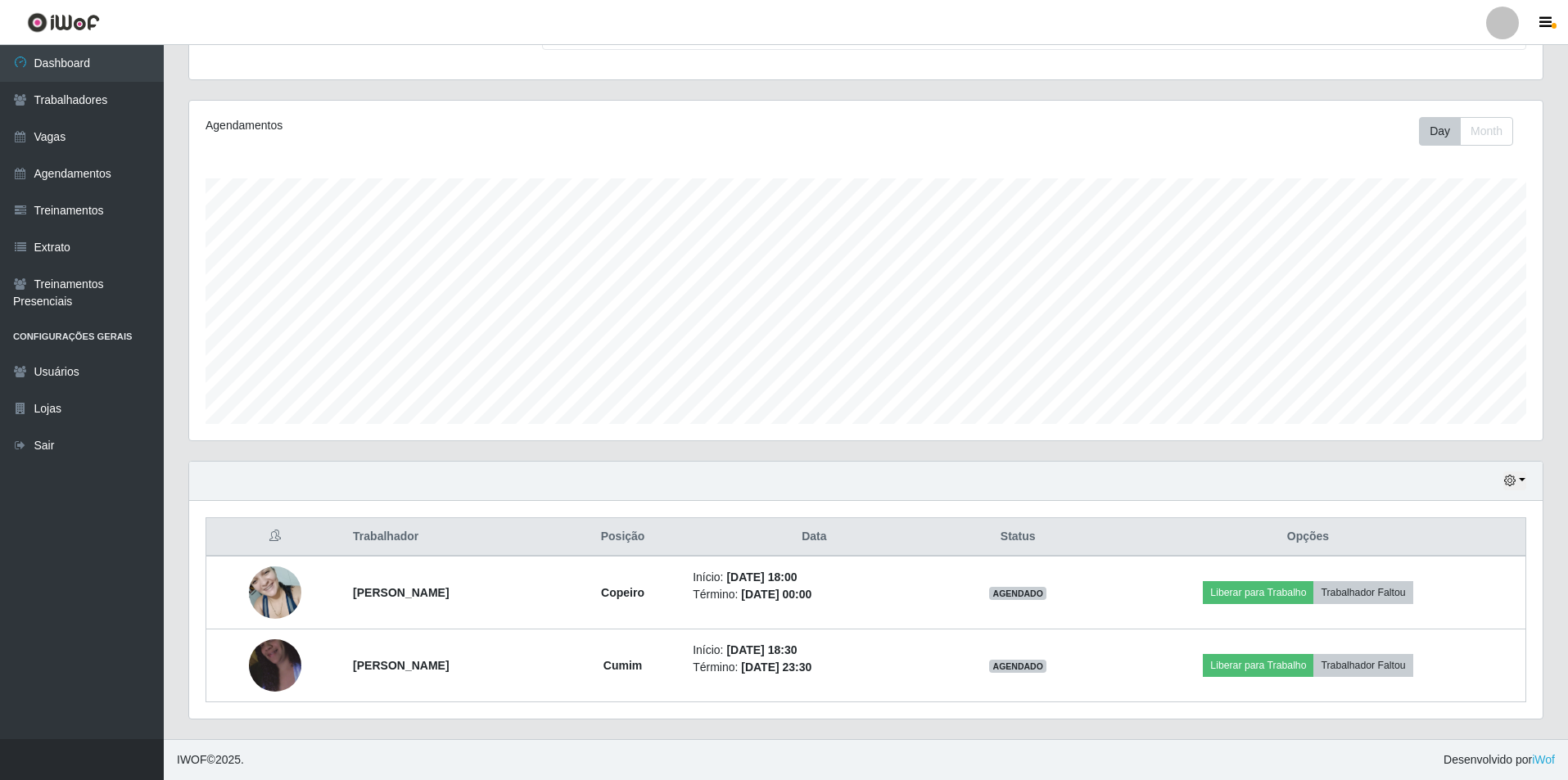
click at [1106, 77] on div "Loja [Selecione...] Pizza Nostra Função [Selecione...] ASG ASG + ASG ++ Auxilia…" at bounding box center [866, 21] width 1354 height 116
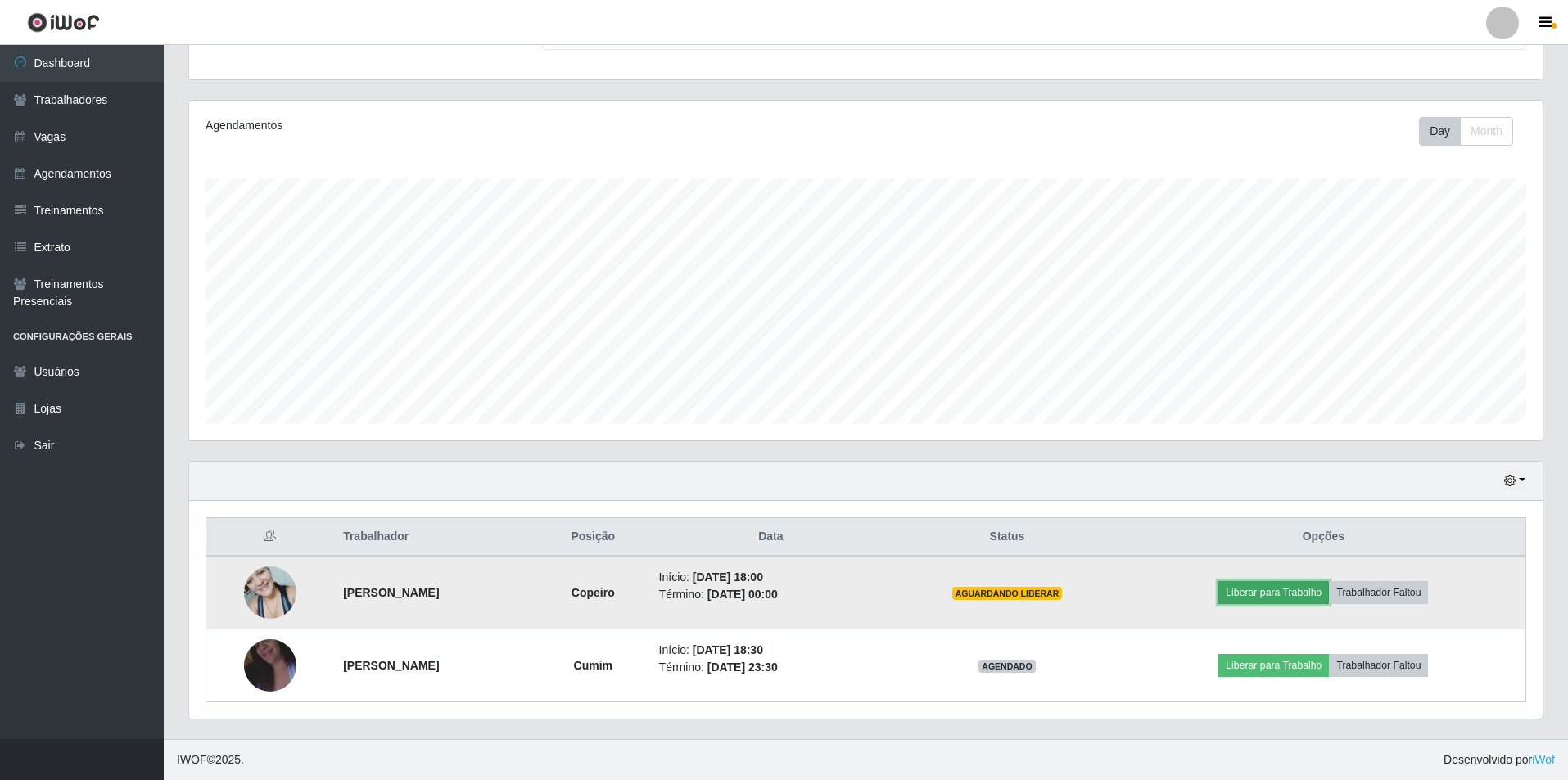
click at [1275, 591] on button "Liberar para Trabalho" at bounding box center [1273, 592] width 110 height 23
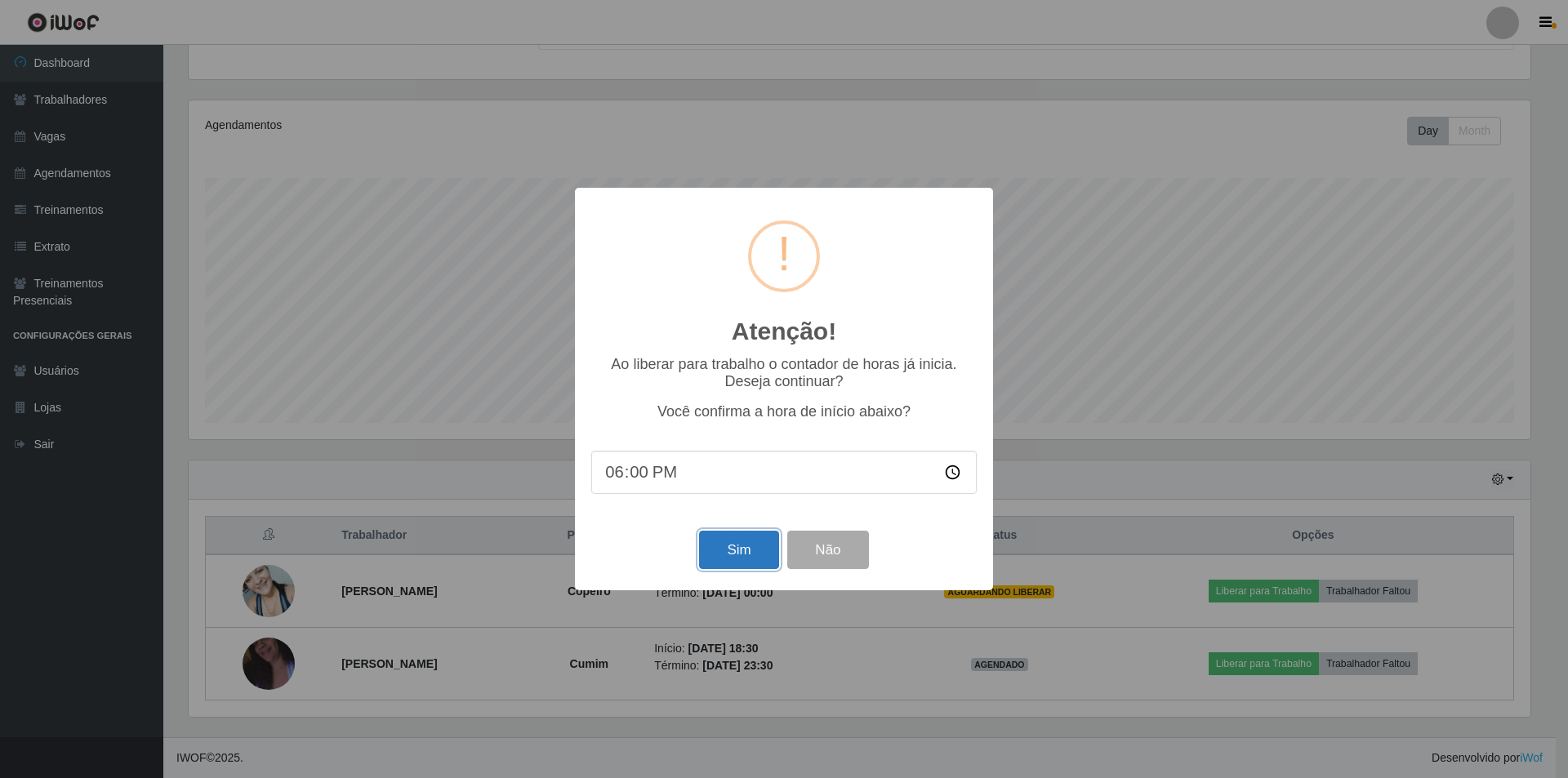
click at [741, 547] on button "Sim" at bounding box center [738, 550] width 79 height 38
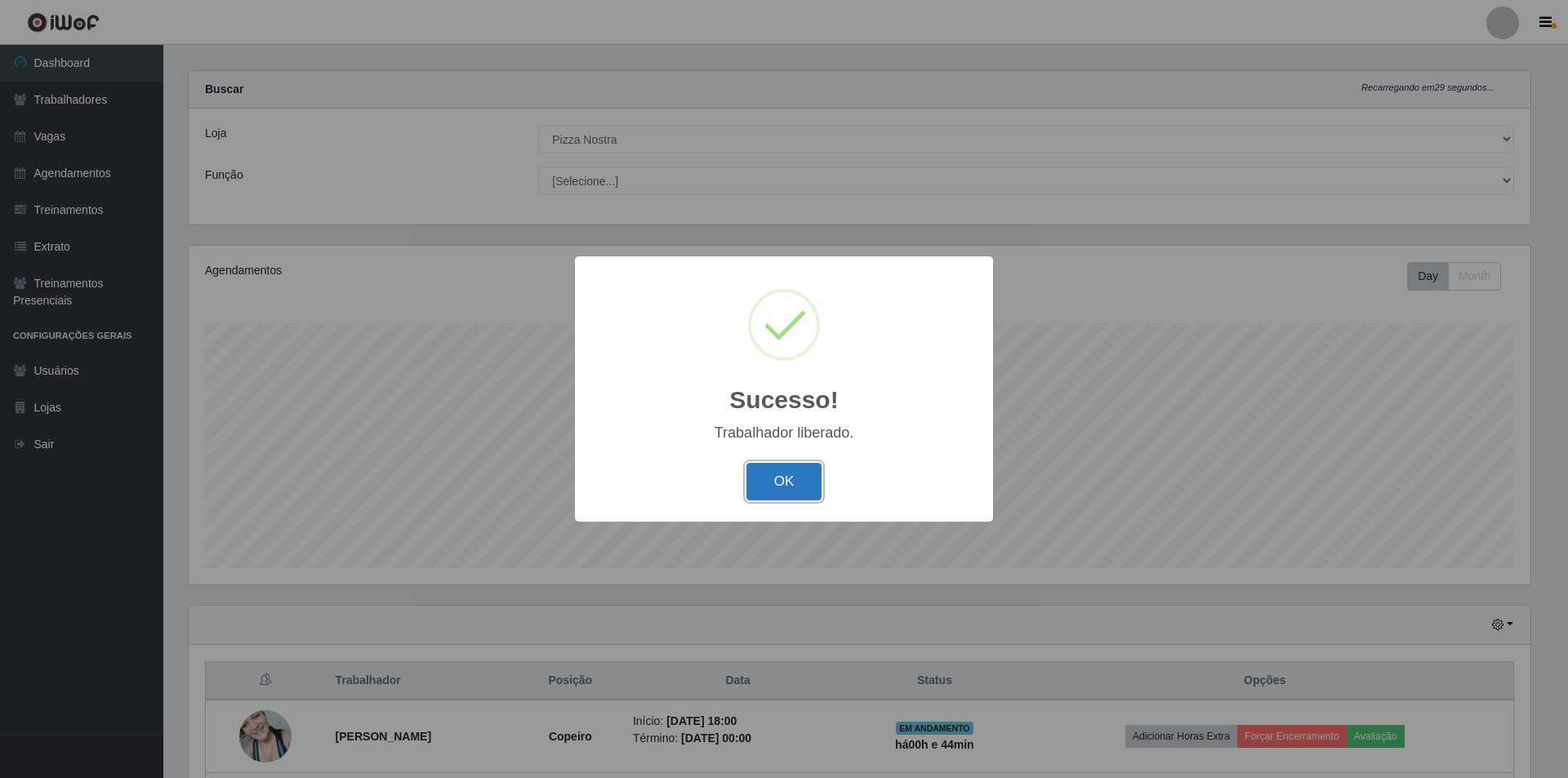
click at [761, 471] on button "OK" at bounding box center [785, 482] width 76 height 38
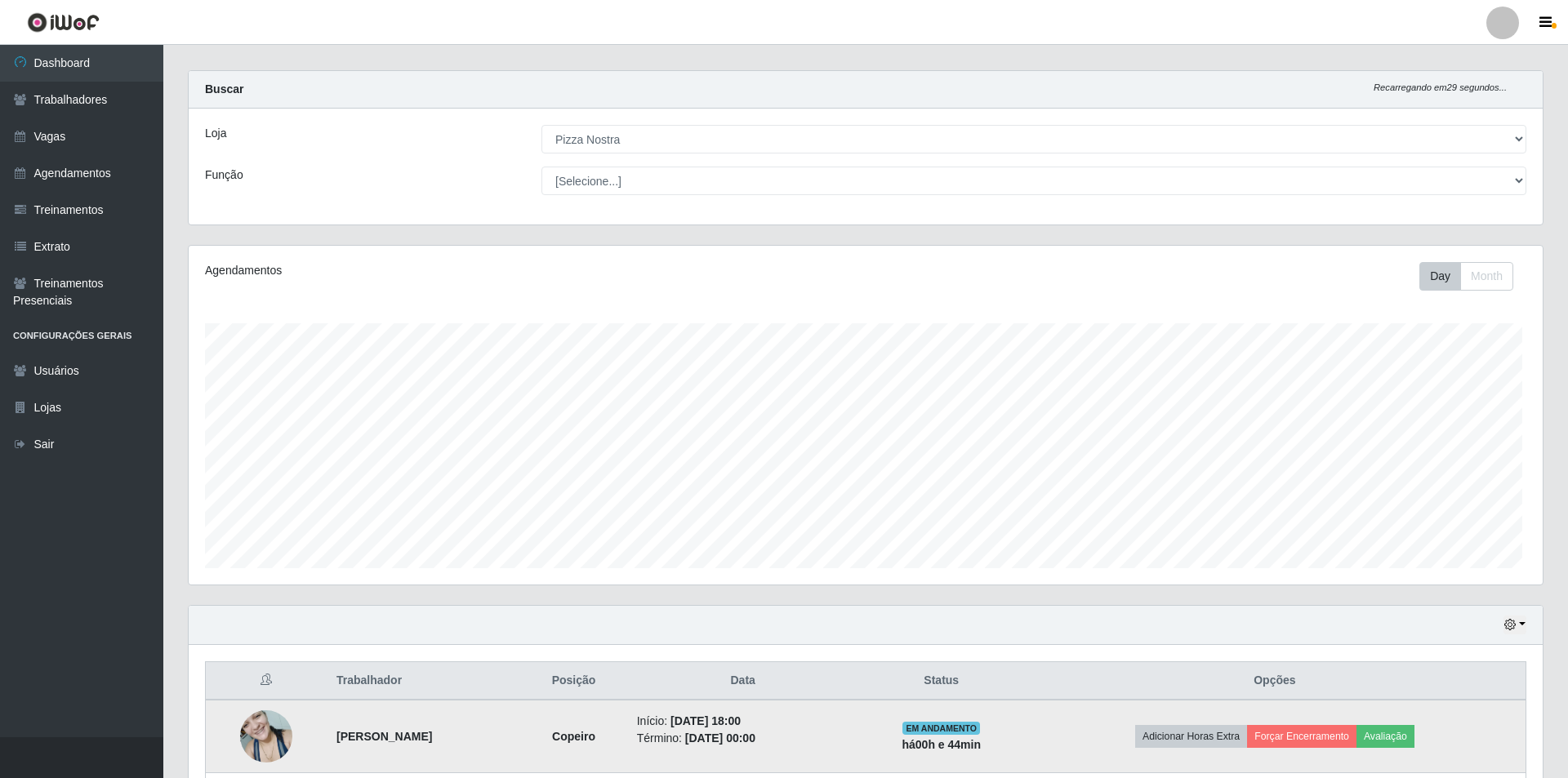
scroll to position [339, 1350]
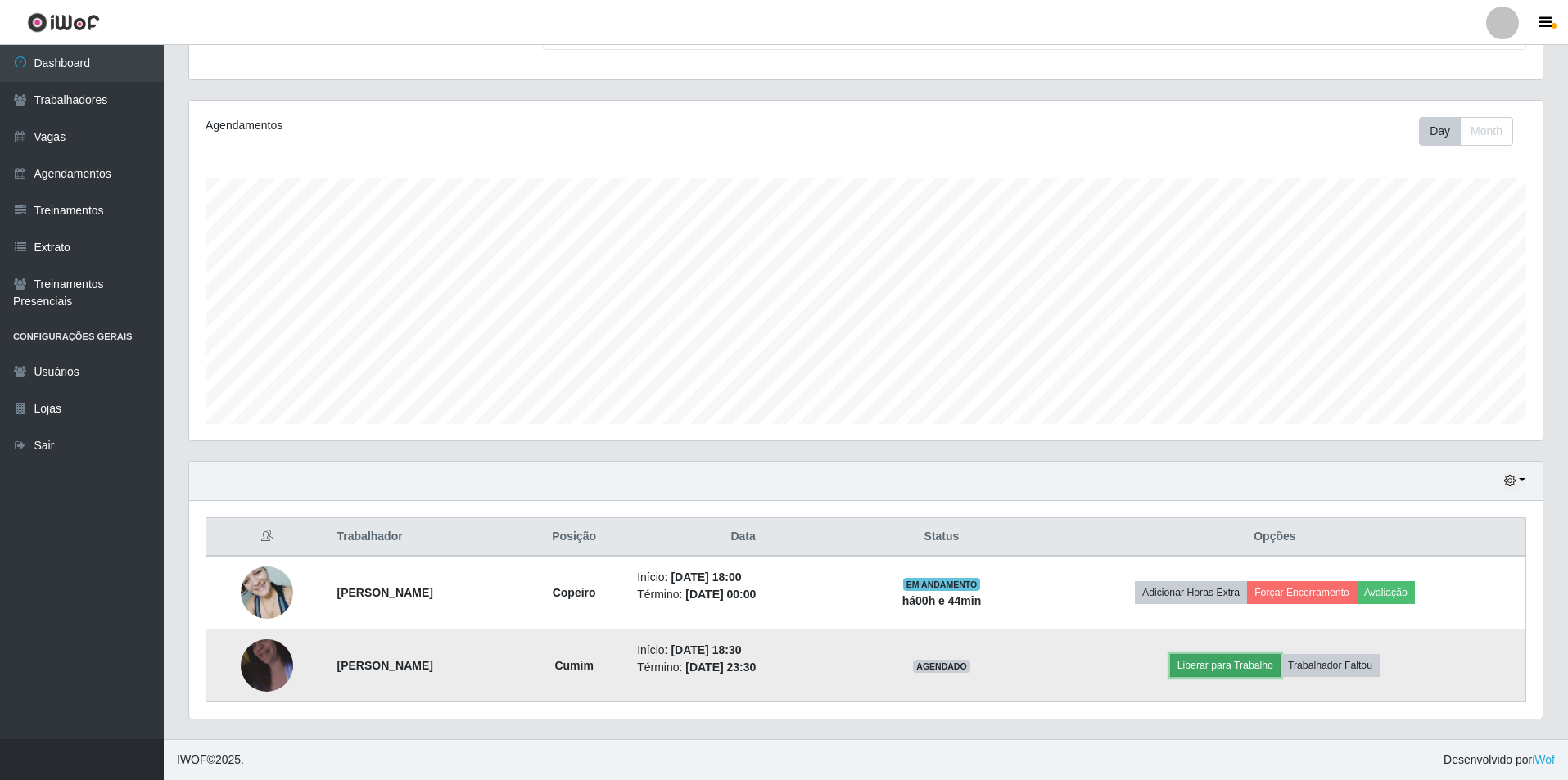
click at [1261, 662] on button "Liberar para Trabalho" at bounding box center [1224, 665] width 110 height 23
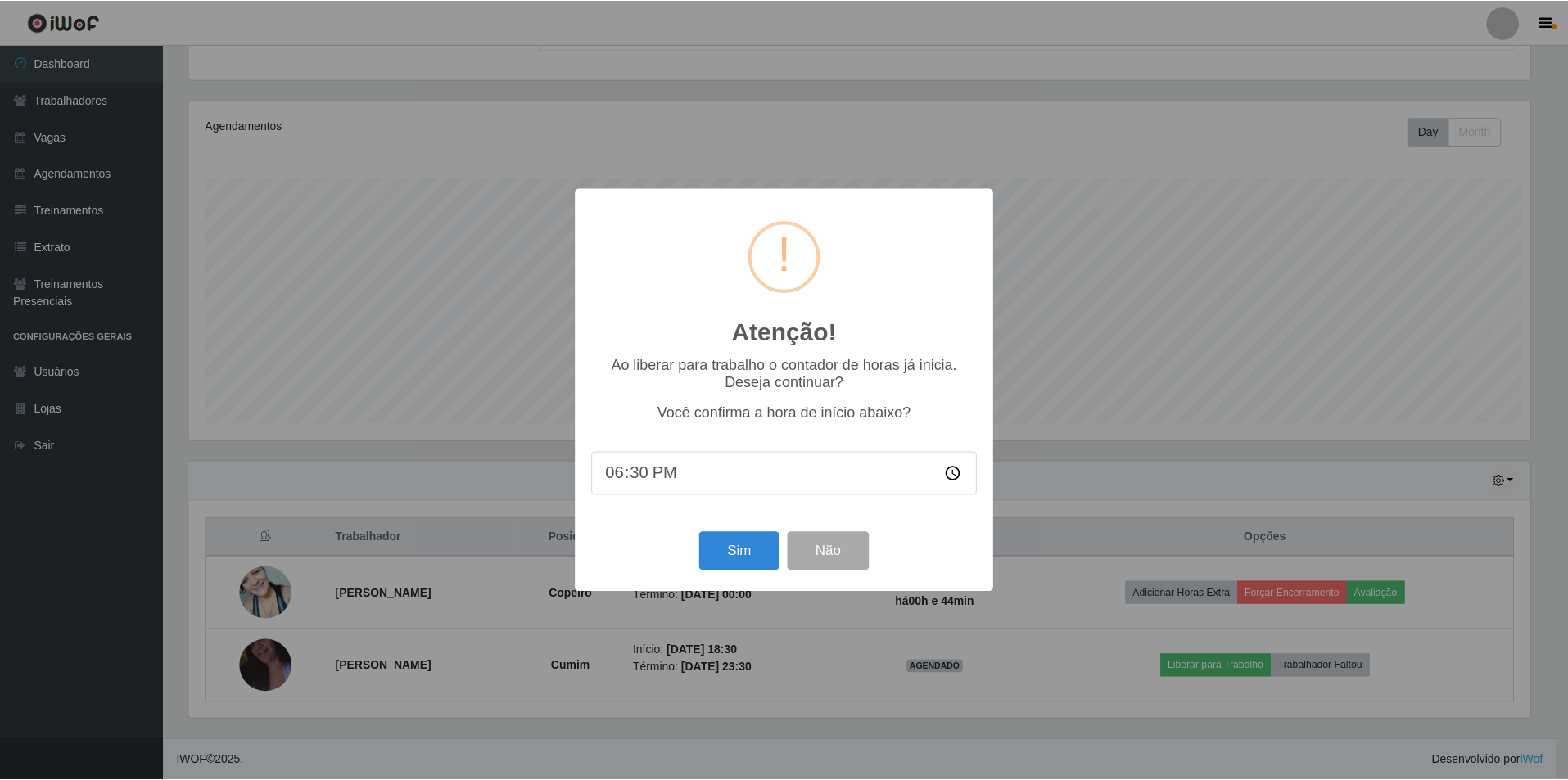
scroll to position [340, 1345]
click at [712, 557] on button "Sim" at bounding box center [740, 551] width 79 height 38
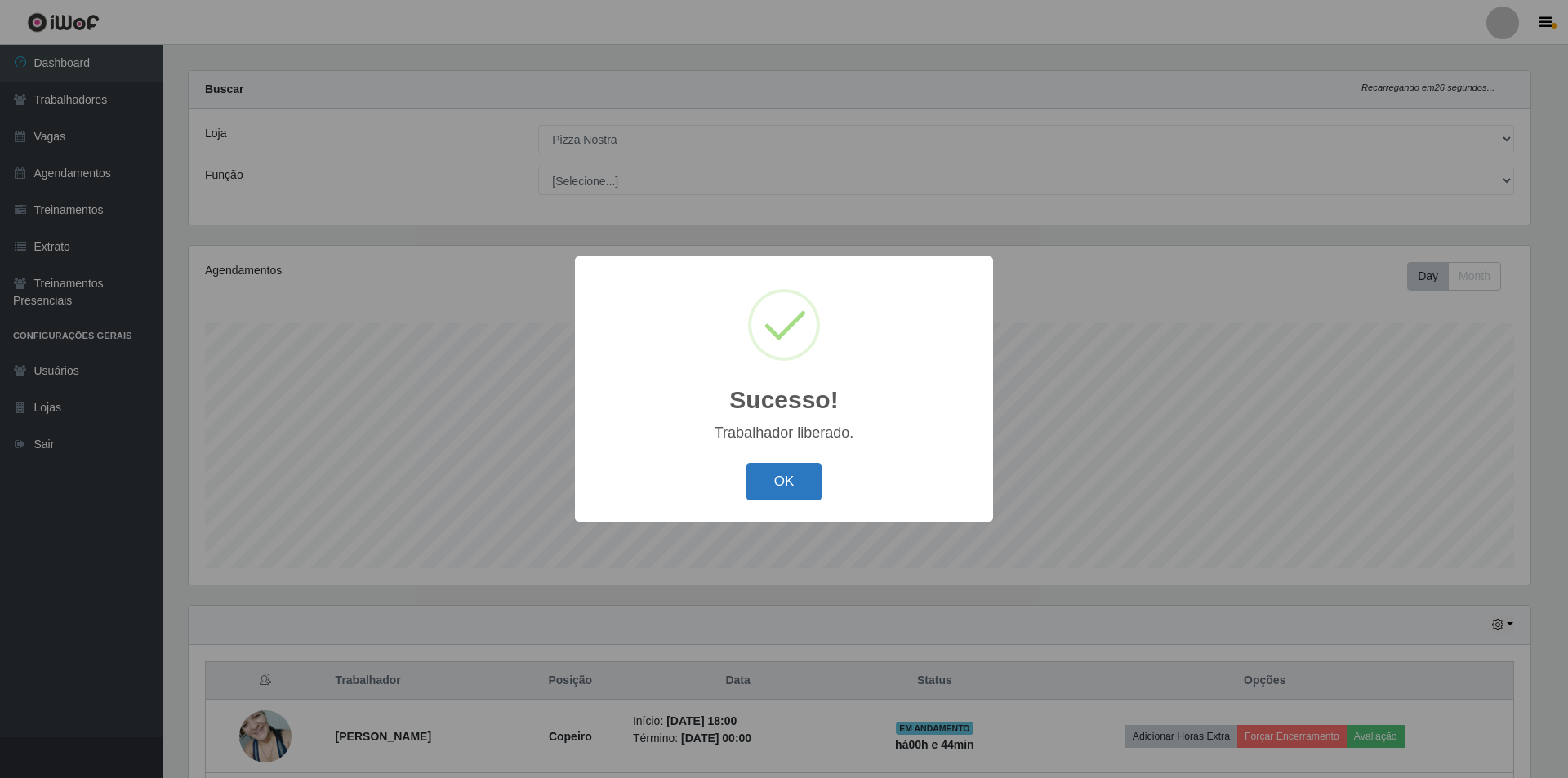
click at [782, 484] on button "OK" at bounding box center [785, 482] width 76 height 38
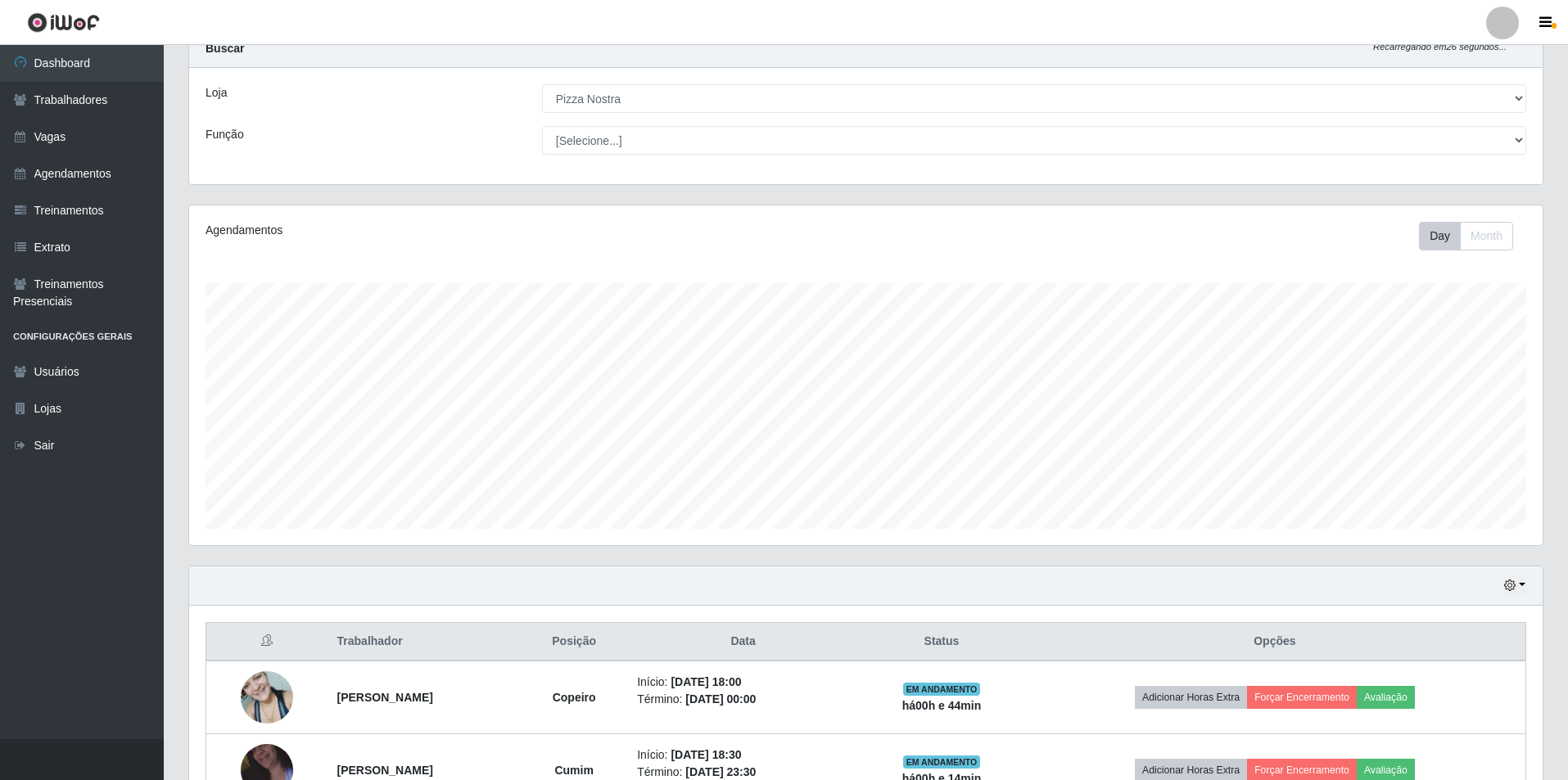
scroll to position [161, 0]
